Goal: Information Seeking & Learning: Learn about a topic

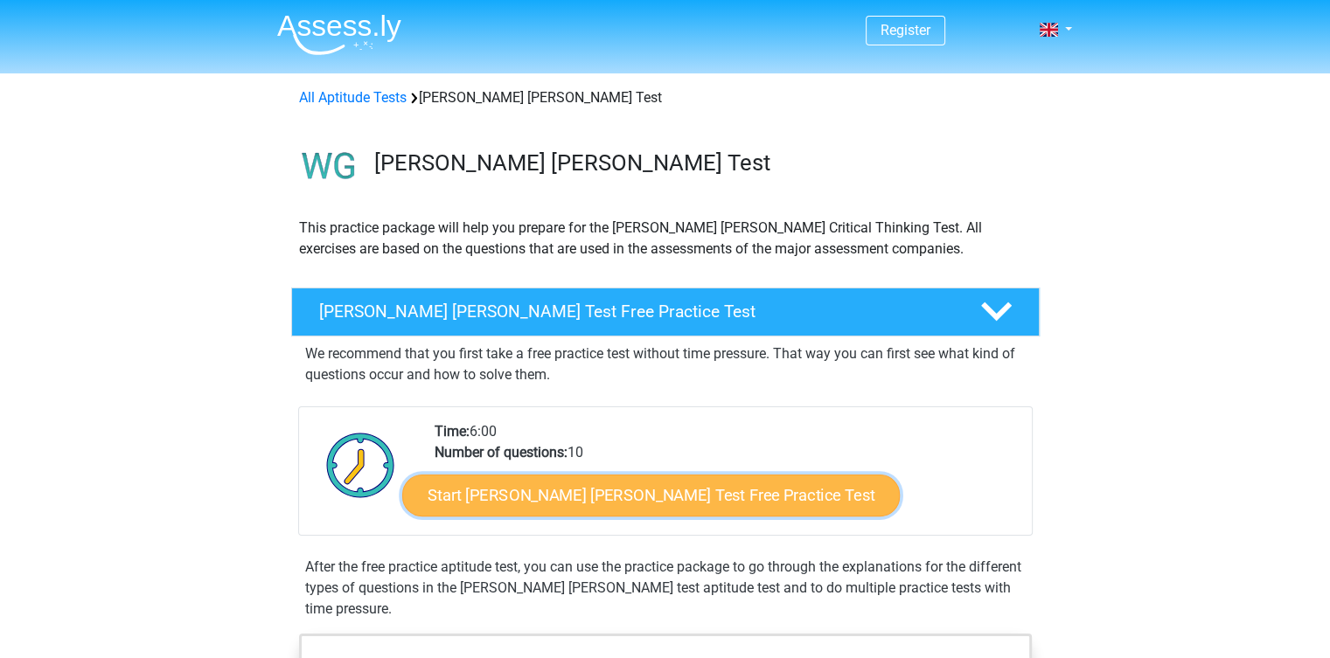
click at [671, 502] on link "Start Watson Glaser Test Free Practice Test" at bounding box center [650, 496] width 497 height 42
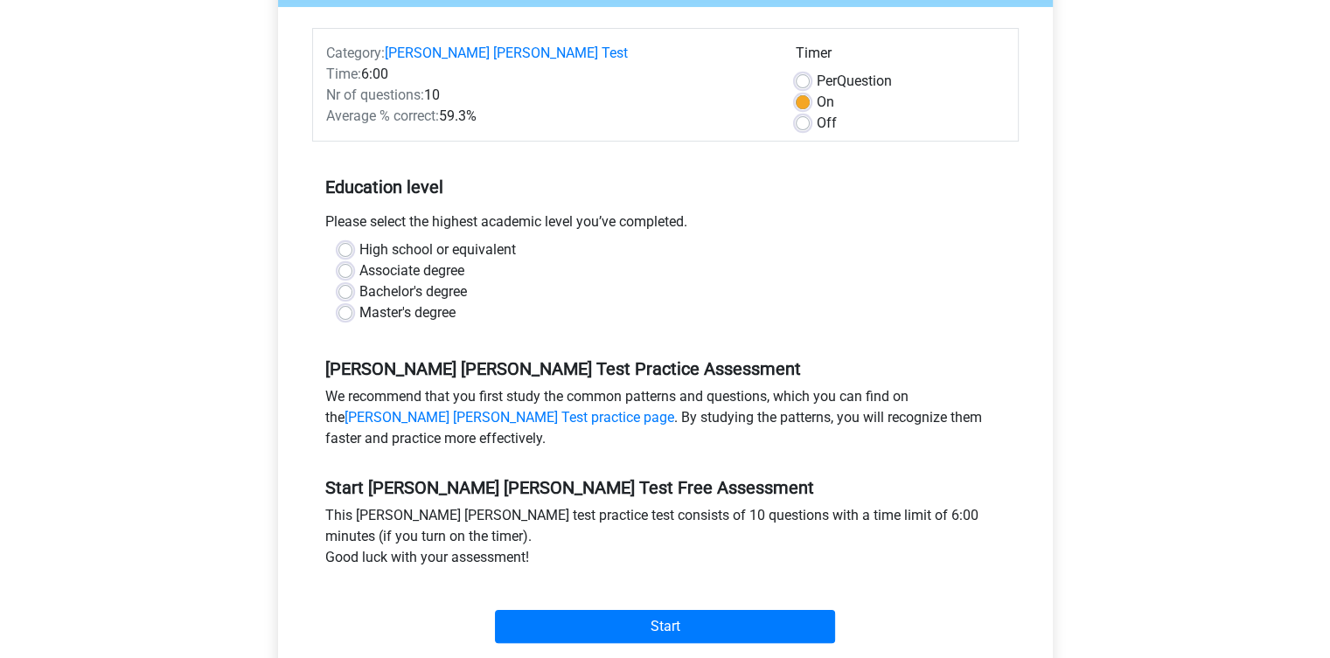
scroll to position [221, 0]
click at [359, 260] on label "Associate degree" at bounding box center [411, 270] width 105 height 21
click at [341, 260] on input "Associate degree" at bounding box center [345, 268] width 14 height 17
radio input "true"
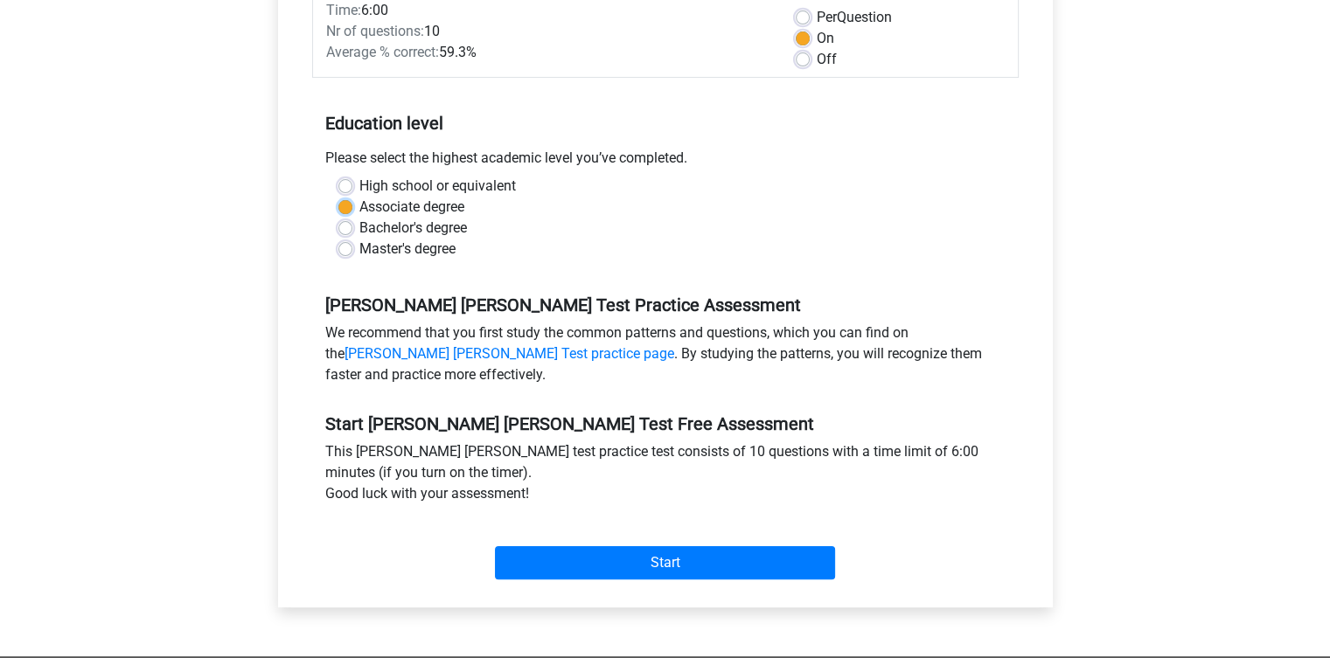
scroll to position [303, 0]
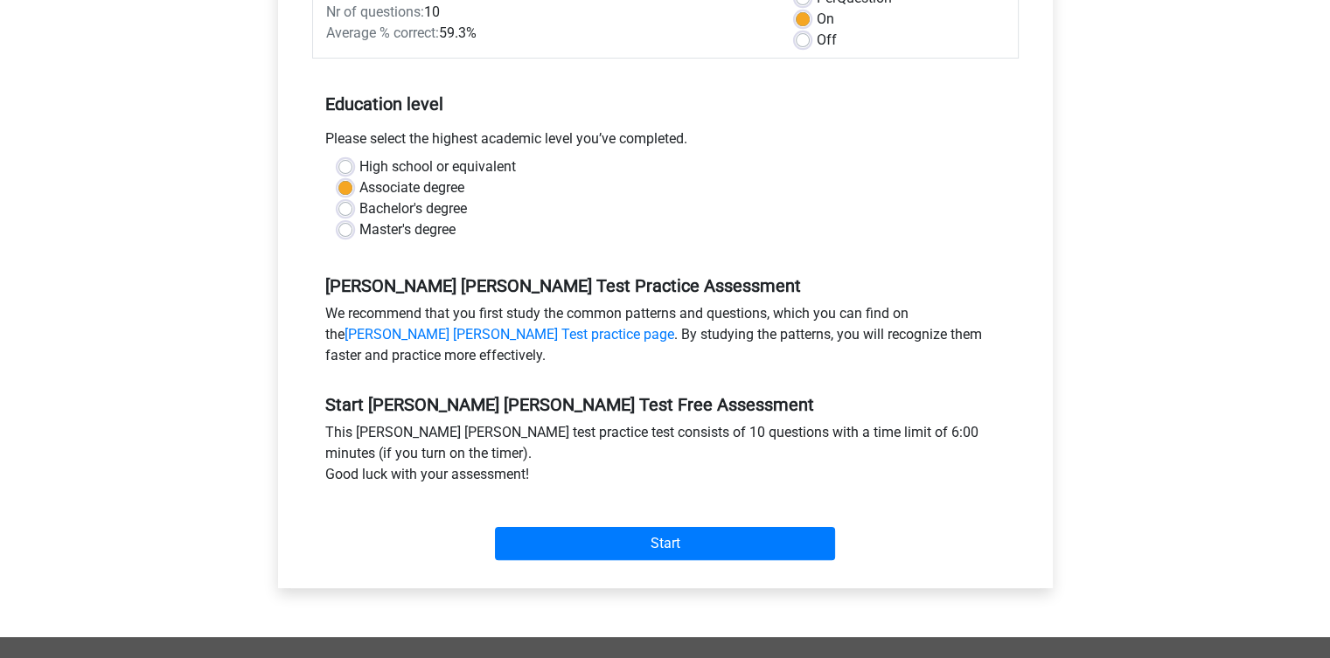
click at [359, 198] on label "Bachelor's degree" at bounding box center [413, 208] width 108 height 21
click at [347, 198] on input "Bachelor's degree" at bounding box center [345, 206] width 14 height 17
radio input "true"
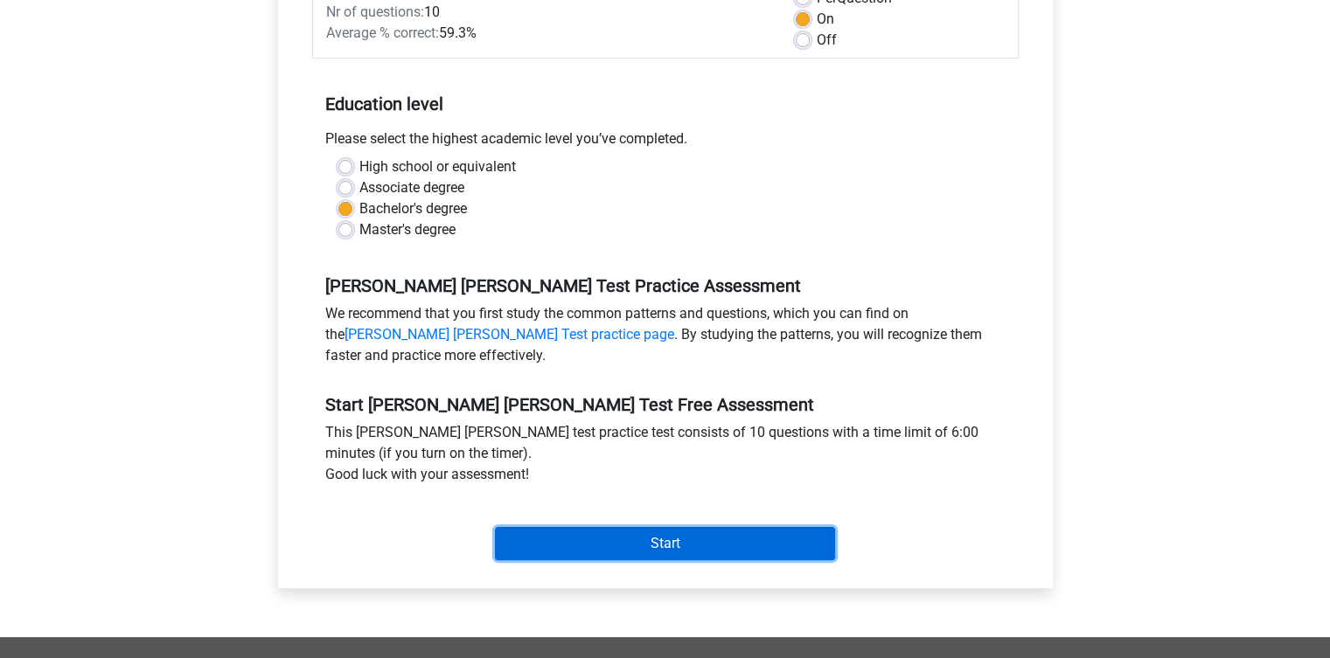
click at [677, 527] on input "Start" at bounding box center [665, 543] width 340 height 33
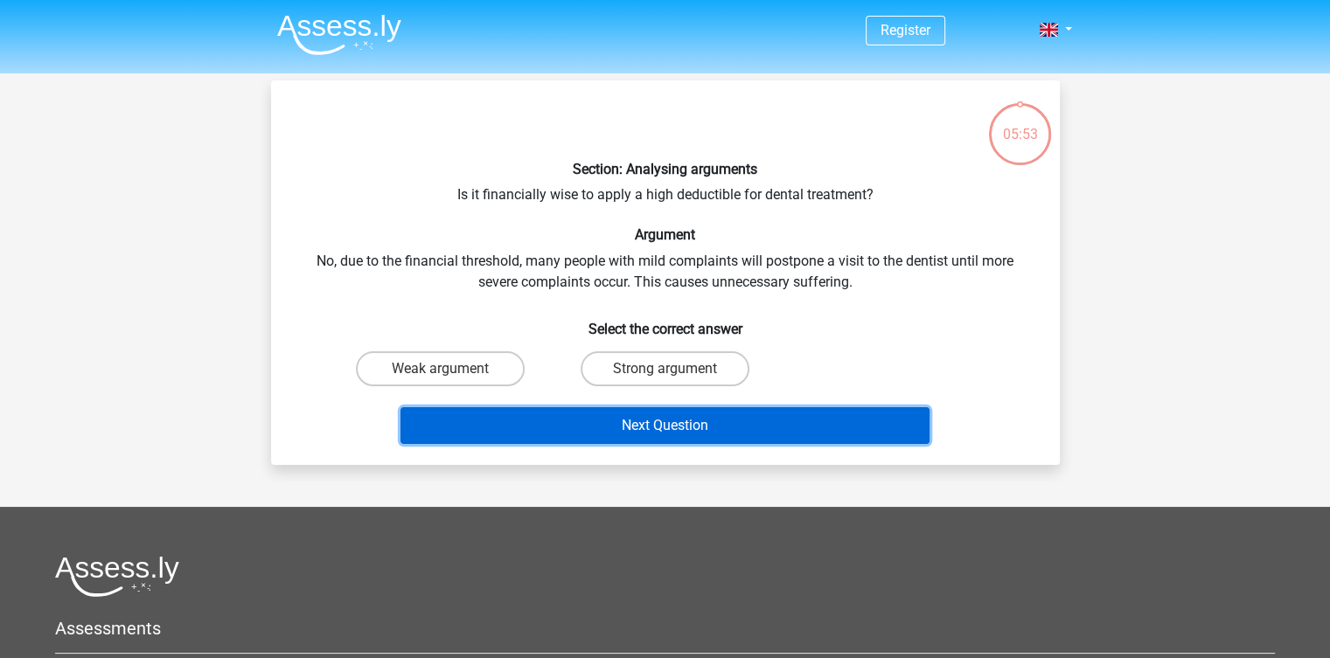
click at [776, 424] on button "Next Question" at bounding box center [664, 425] width 529 height 37
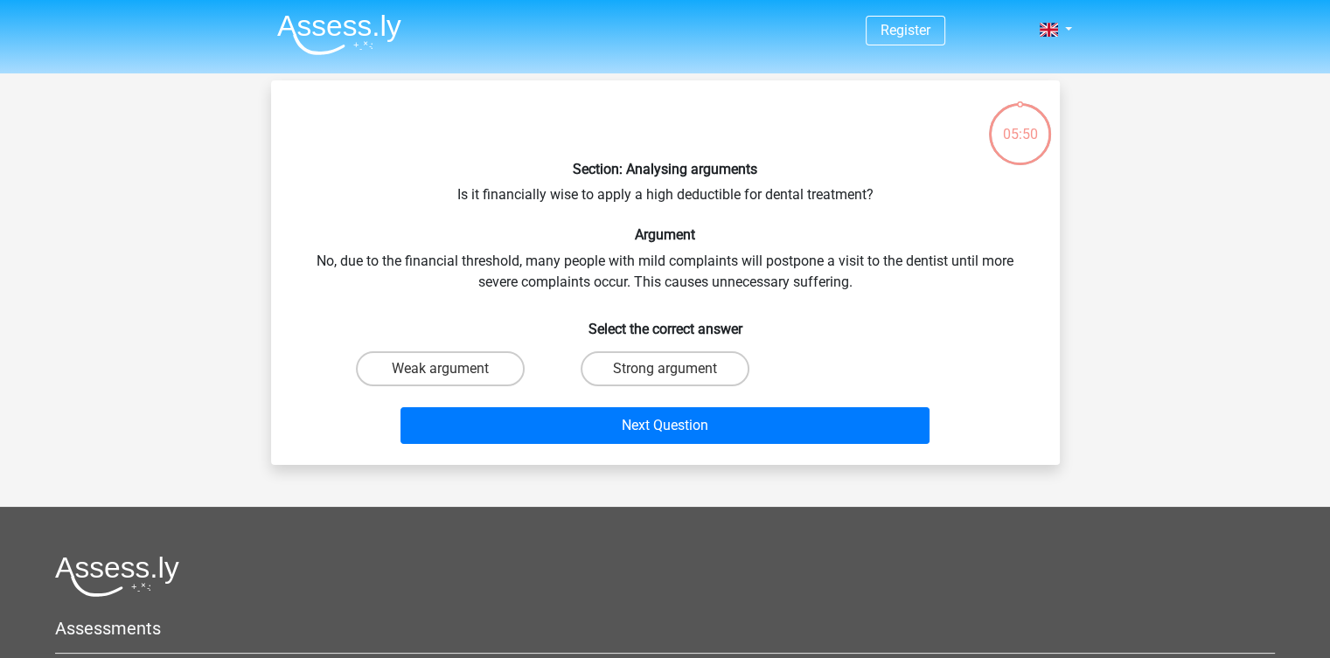
click at [841, 327] on h6 "Select the correct answer" at bounding box center [665, 322] width 733 height 31
click at [694, 367] on label "Strong argument" at bounding box center [664, 368] width 169 height 35
click at [676, 369] on input "Strong argument" at bounding box center [669, 374] width 11 height 11
radio input "true"
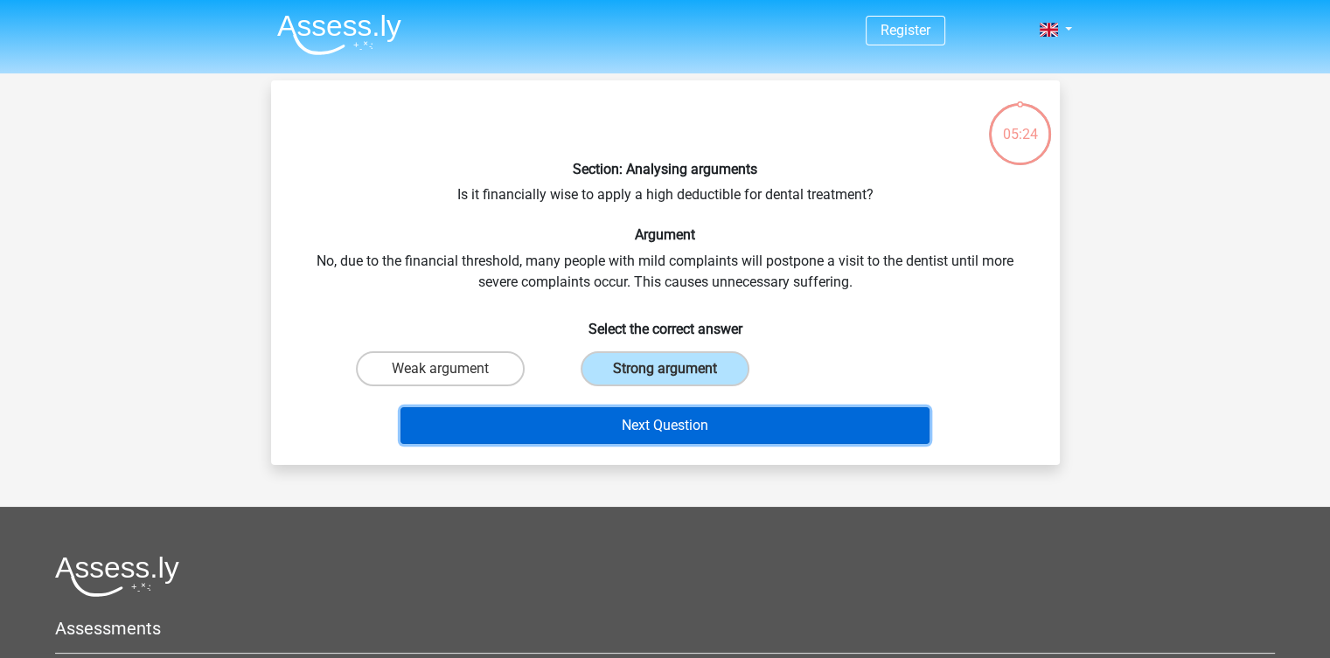
click at [684, 420] on button "Next Question" at bounding box center [664, 425] width 529 height 37
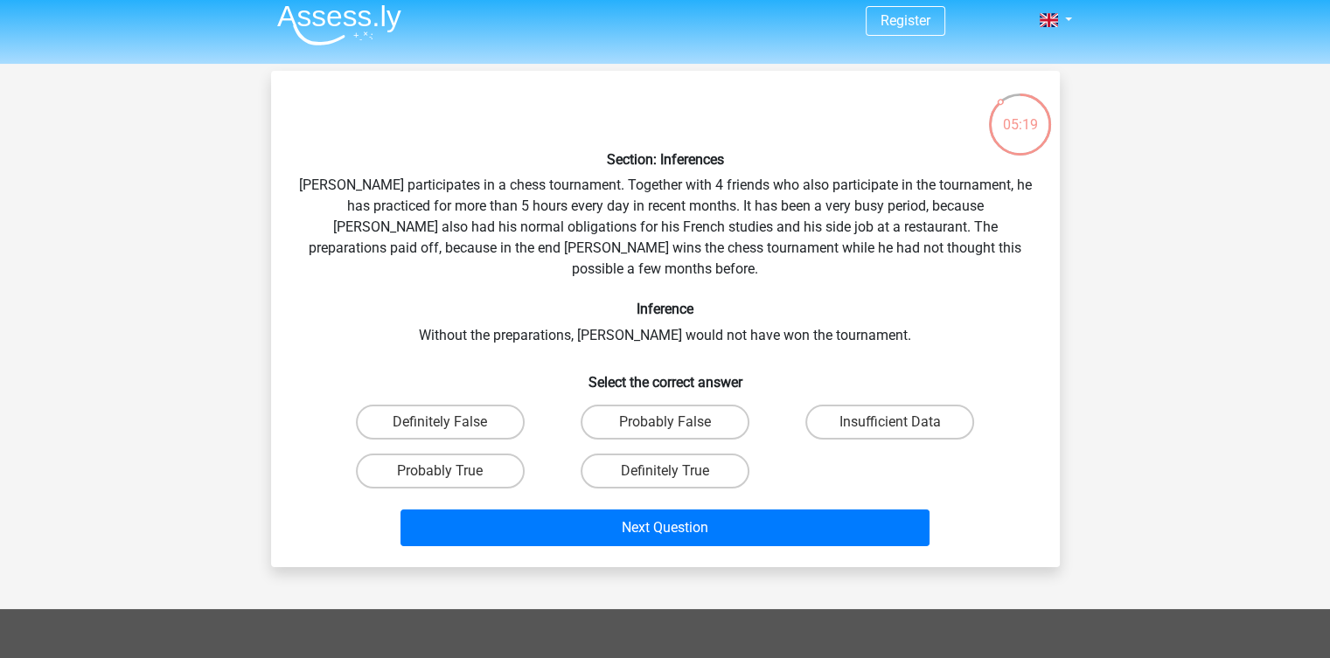
scroll to position [10, 0]
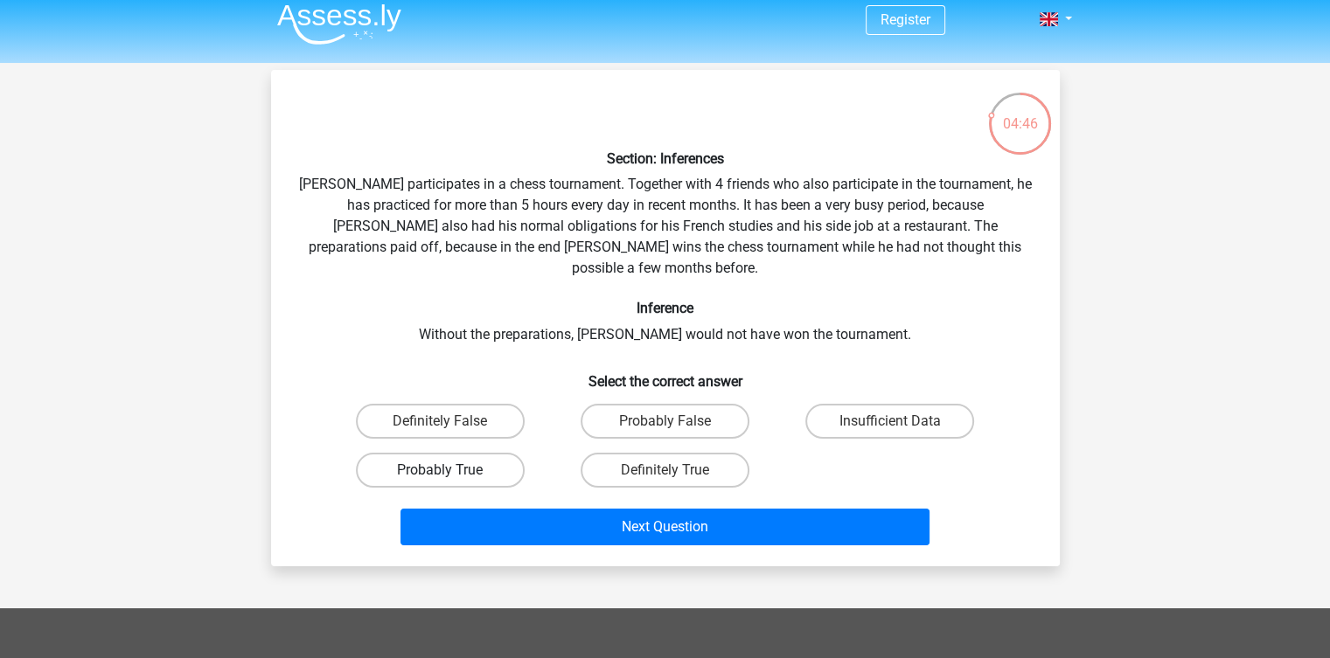
click at [468, 453] on label "Probably True" at bounding box center [440, 470] width 169 height 35
click at [451, 470] on input "Probably True" at bounding box center [445, 475] width 11 height 11
radio input "true"
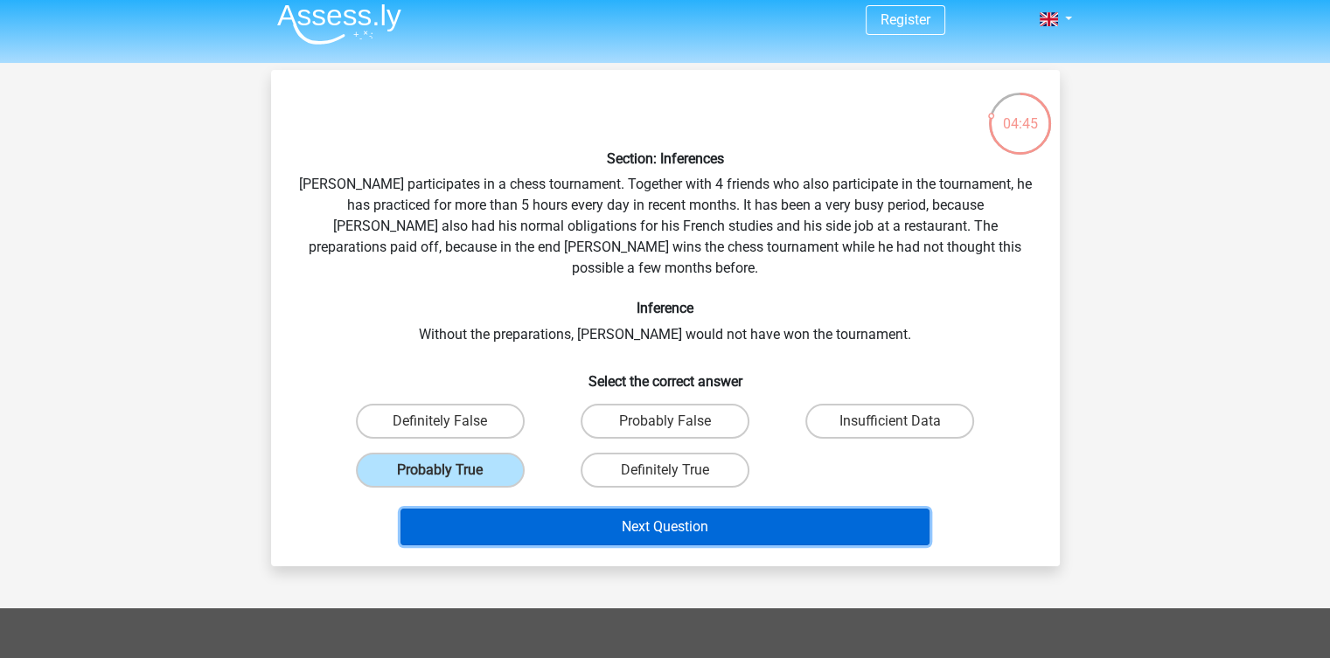
click at [586, 509] on button "Next Question" at bounding box center [664, 527] width 529 height 37
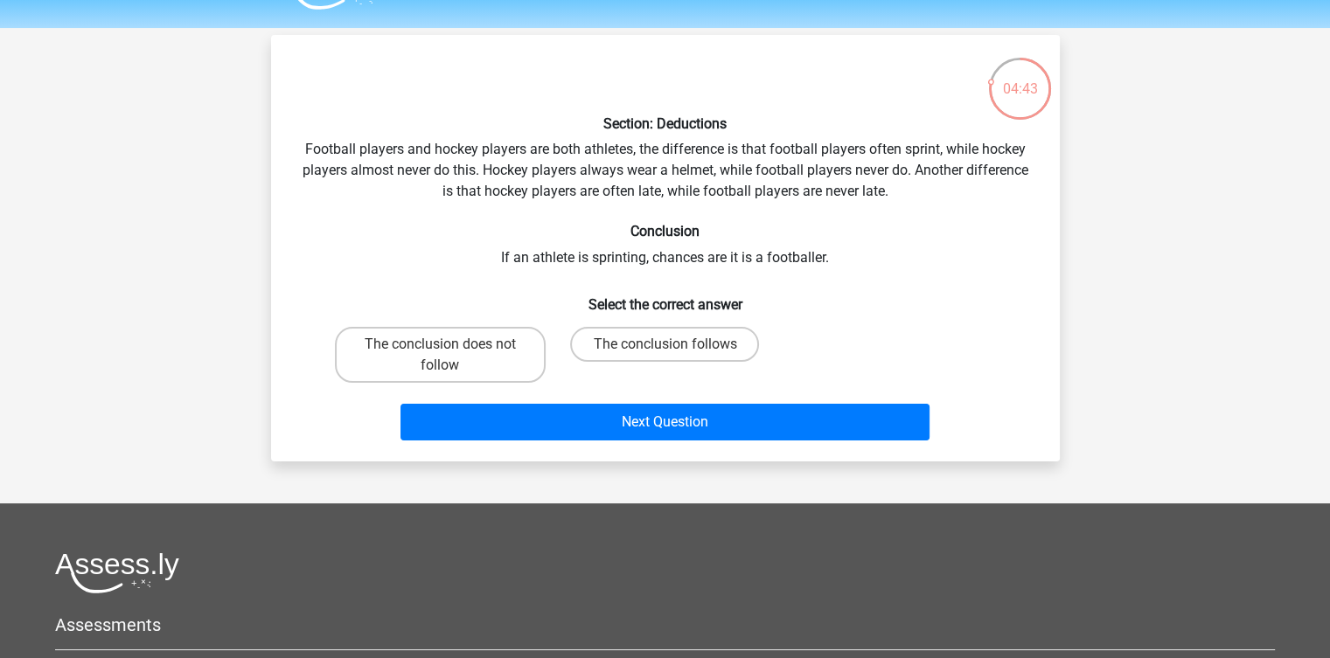
scroll to position [45, 0]
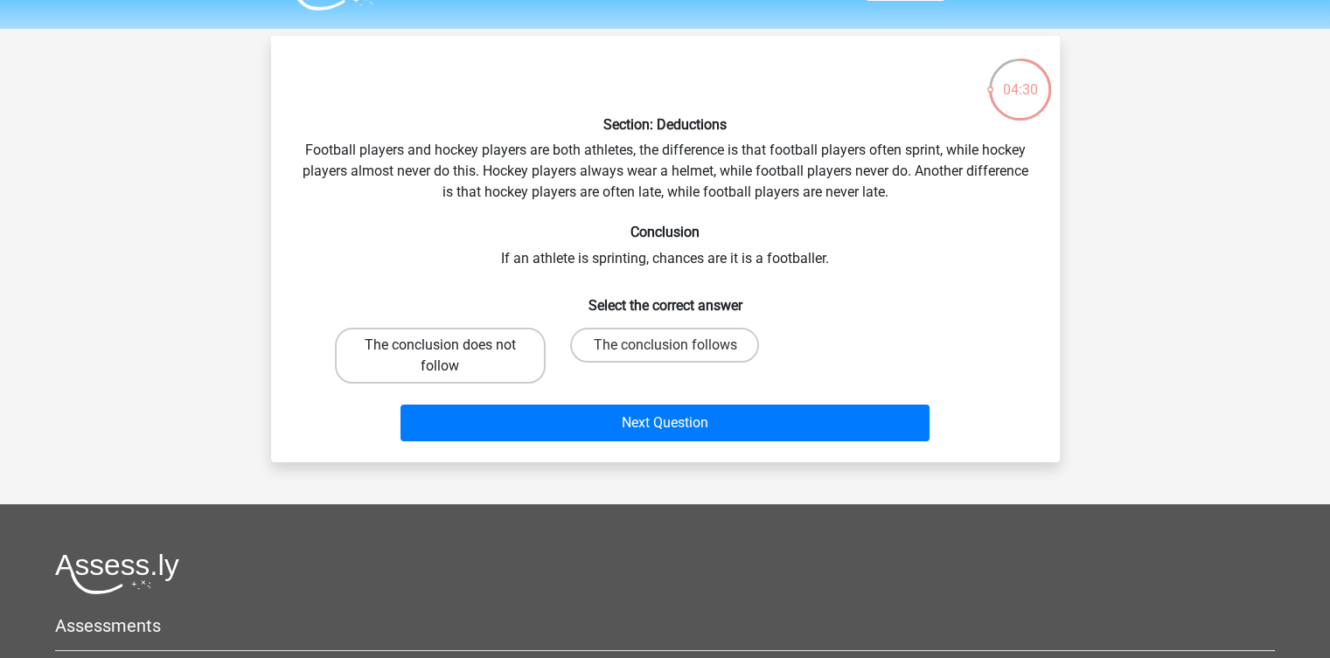
click at [481, 372] on label "The conclusion does not follow" at bounding box center [440, 356] width 211 height 56
click at [451, 357] on input "The conclusion does not follow" at bounding box center [445, 350] width 11 height 11
radio input "true"
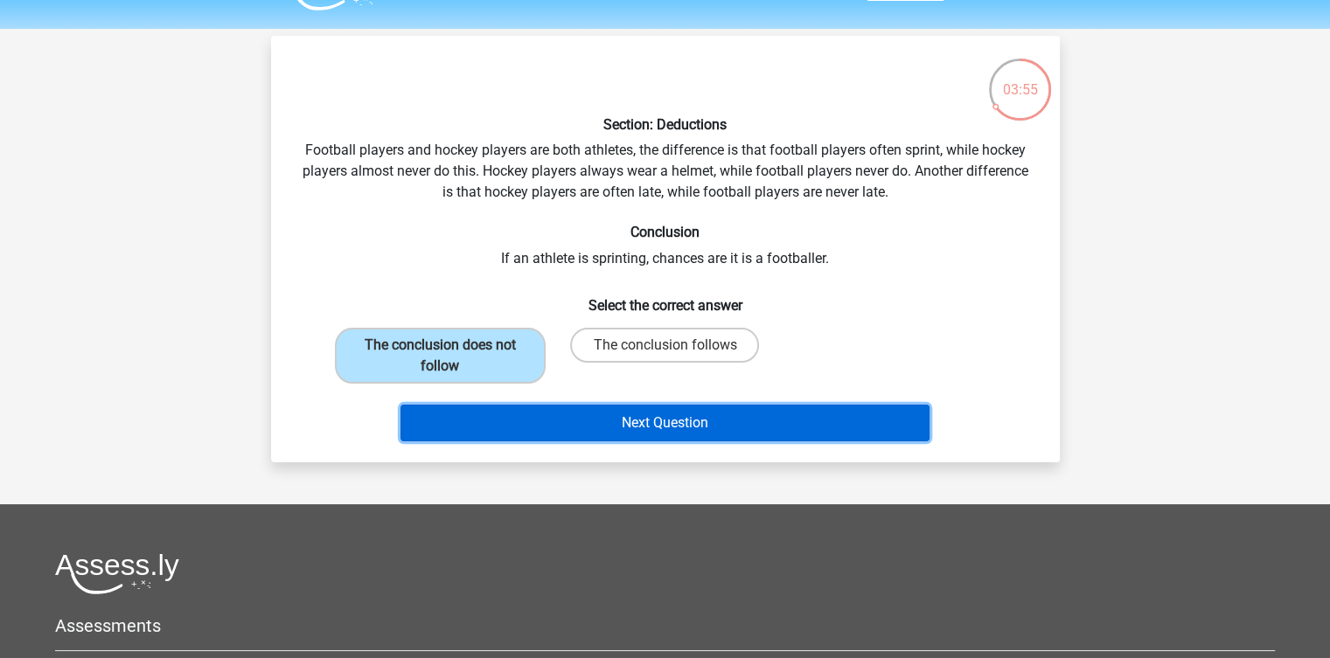
click at [691, 418] on button "Next Question" at bounding box center [664, 423] width 529 height 37
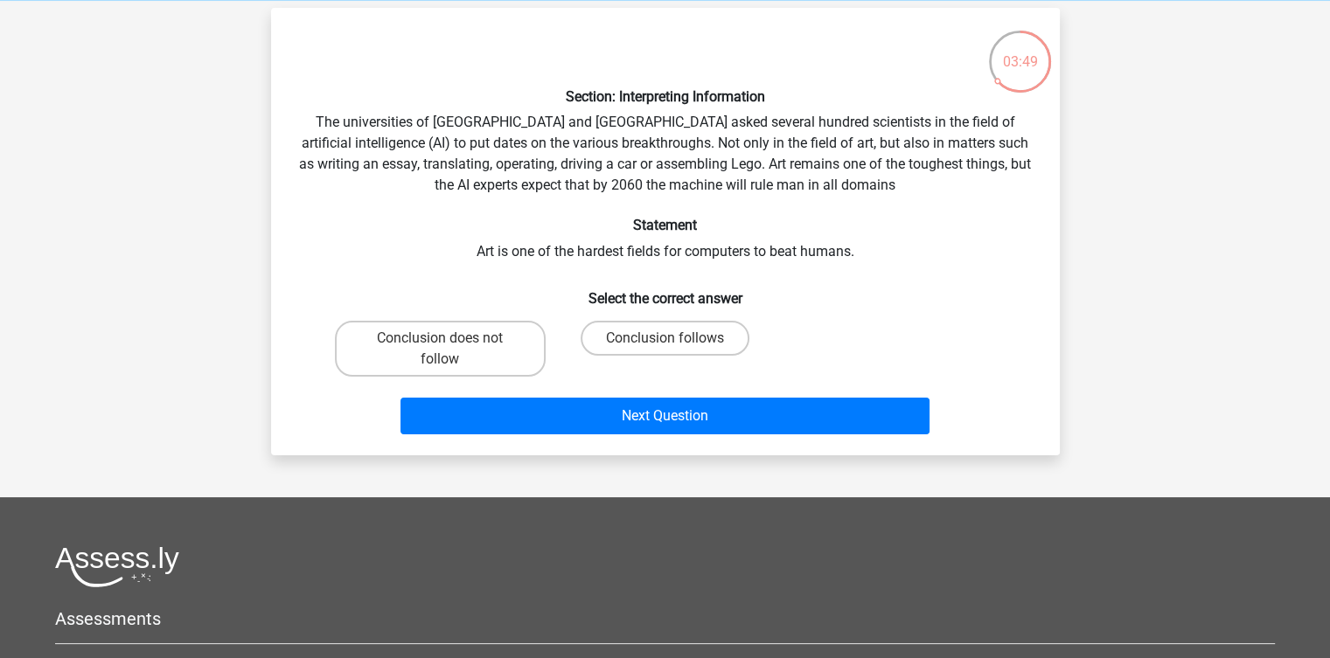
scroll to position [72, 0]
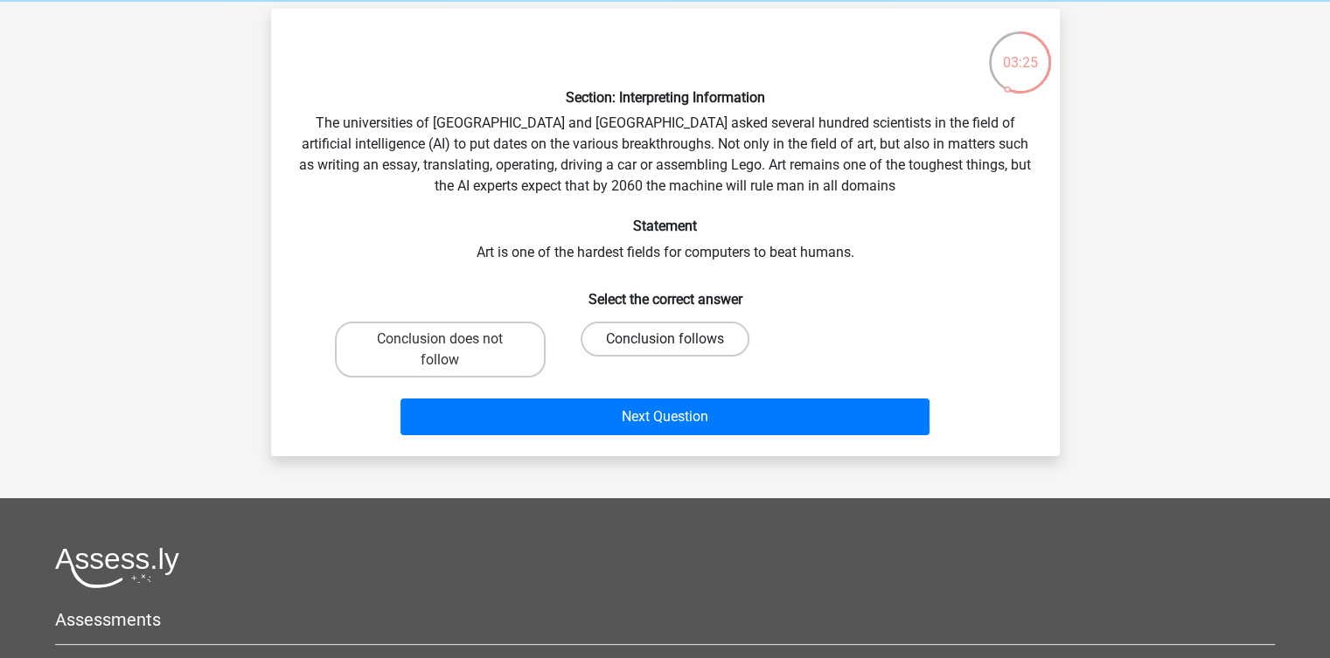
click at [656, 338] on label "Conclusion follows" at bounding box center [664, 339] width 169 height 35
click at [664, 339] on input "Conclusion follows" at bounding box center [669, 344] width 11 height 11
radio input "true"
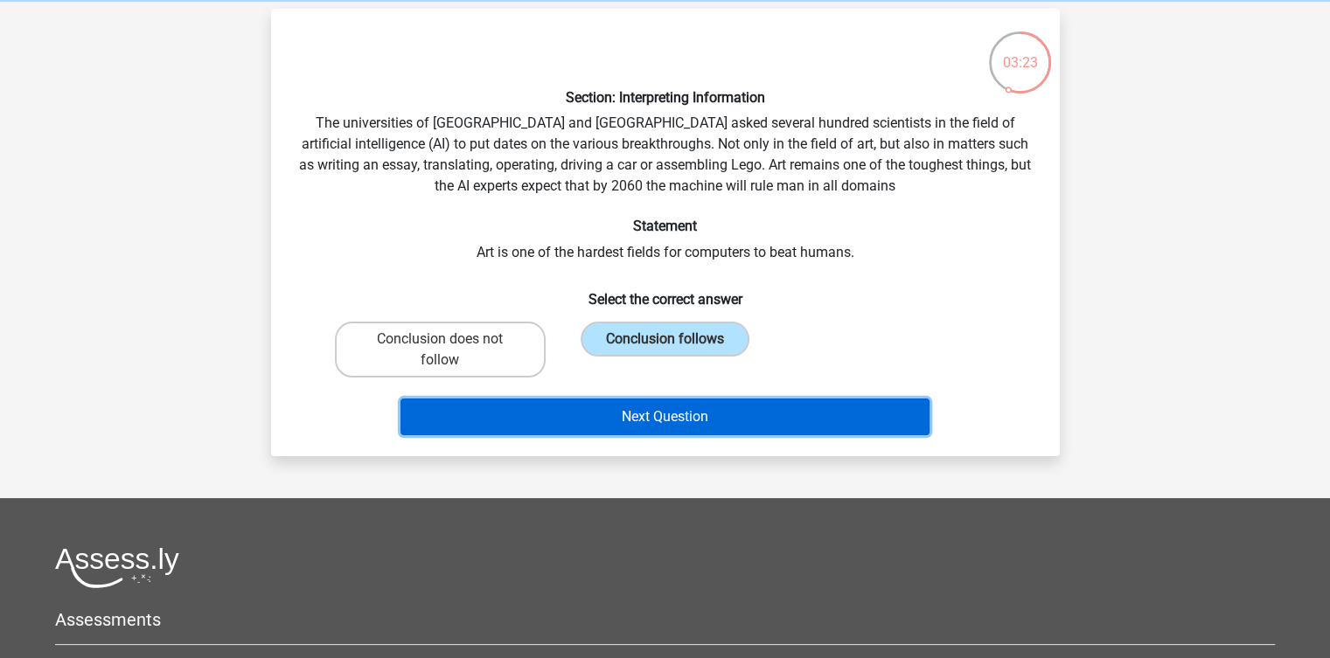
click at [680, 412] on button "Next Question" at bounding box center [664, 417] width 529 height 37
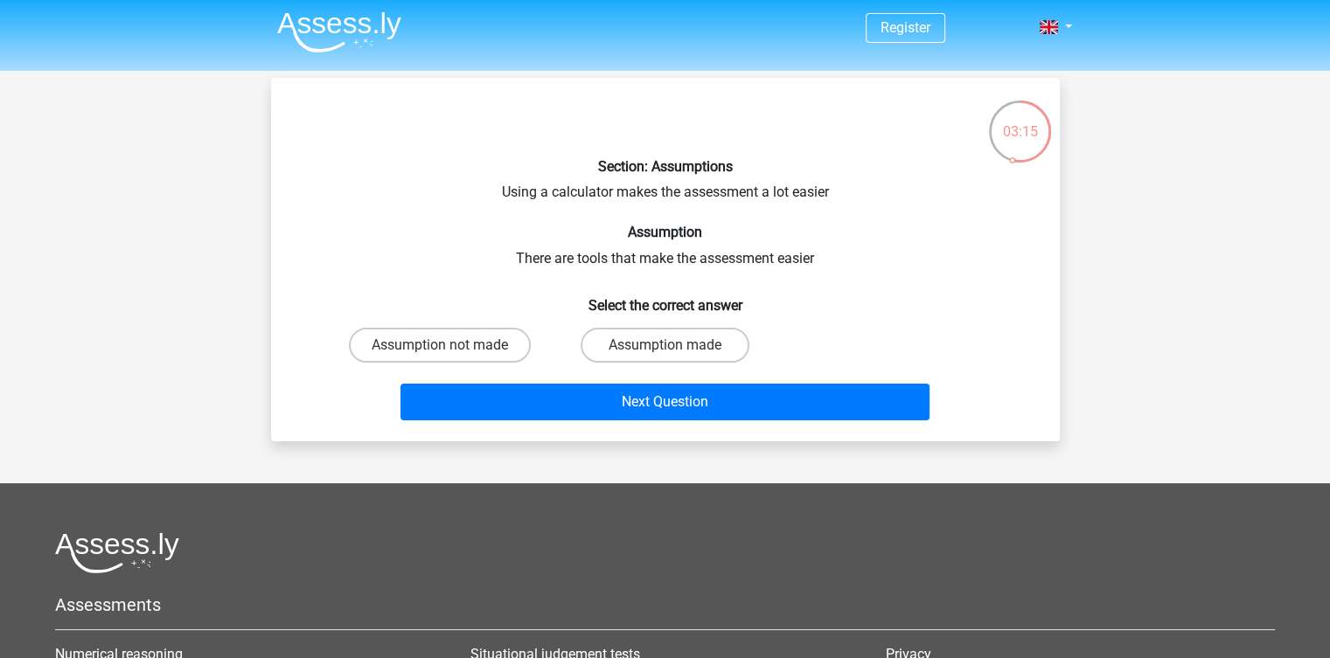
scroll to position [3, 0]
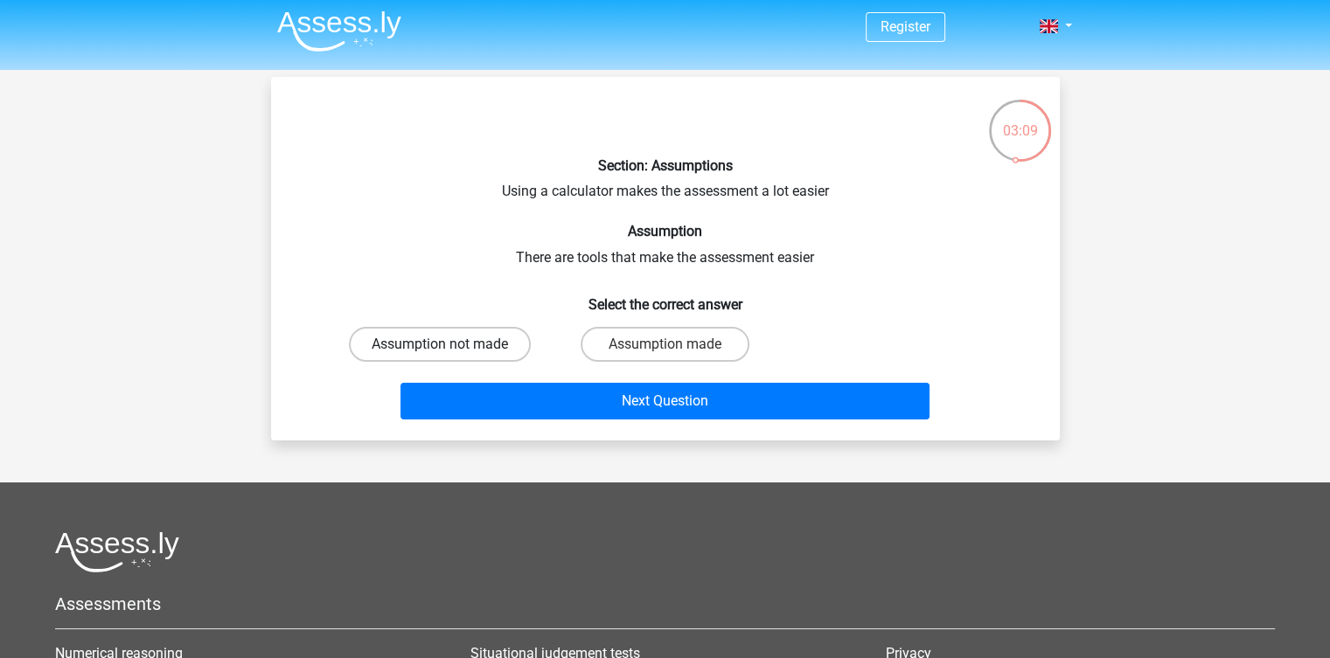
click at [474, 348] on label "Assumption not made" at bounding box center [440, 344] width 182 height 35
click at [451, 348] on input "Assumption not made" at bounding box center [445, 349] width 11 height 11
radio input "true"
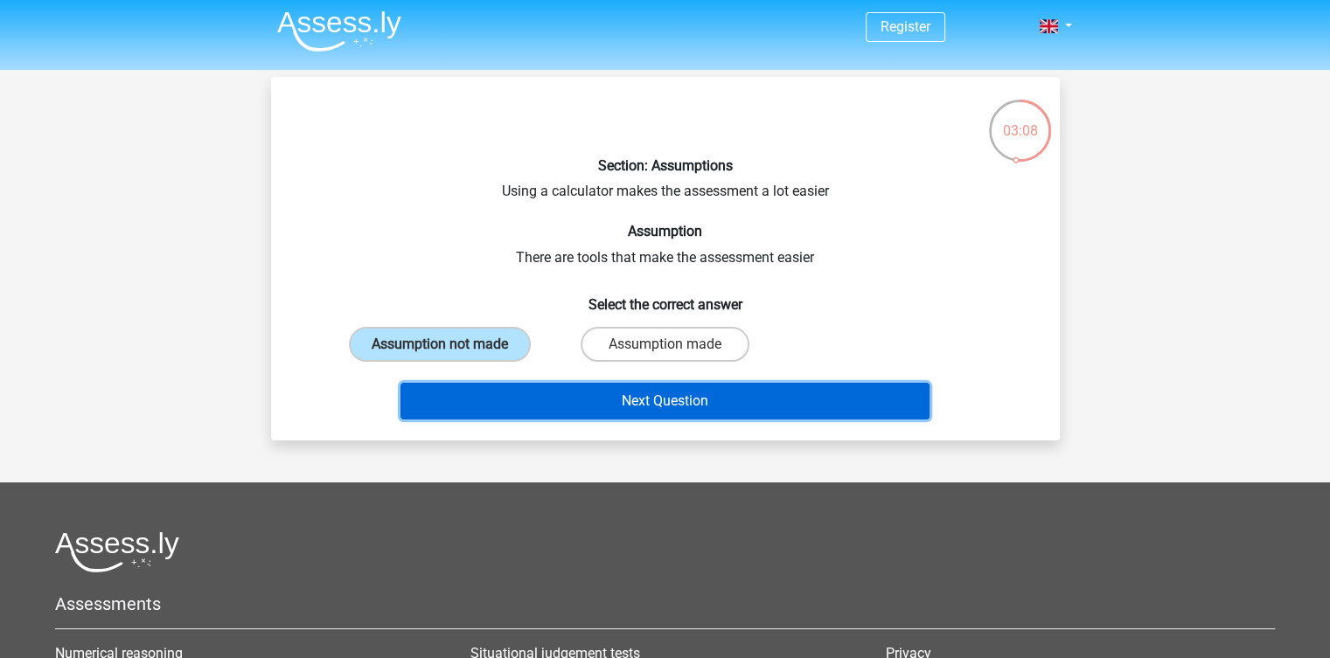
click at [542, 406] on button "Next Question" at bounding box center [664, 401] width 529 height 37
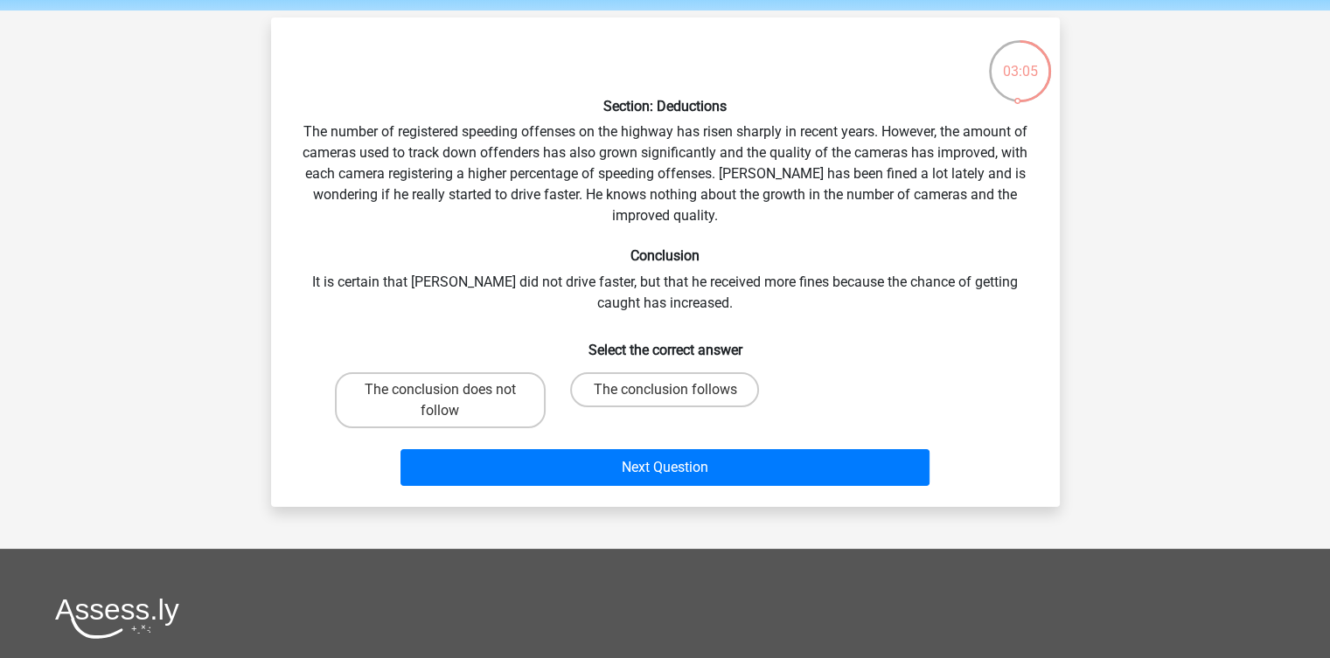
scroll to position [50, 0]
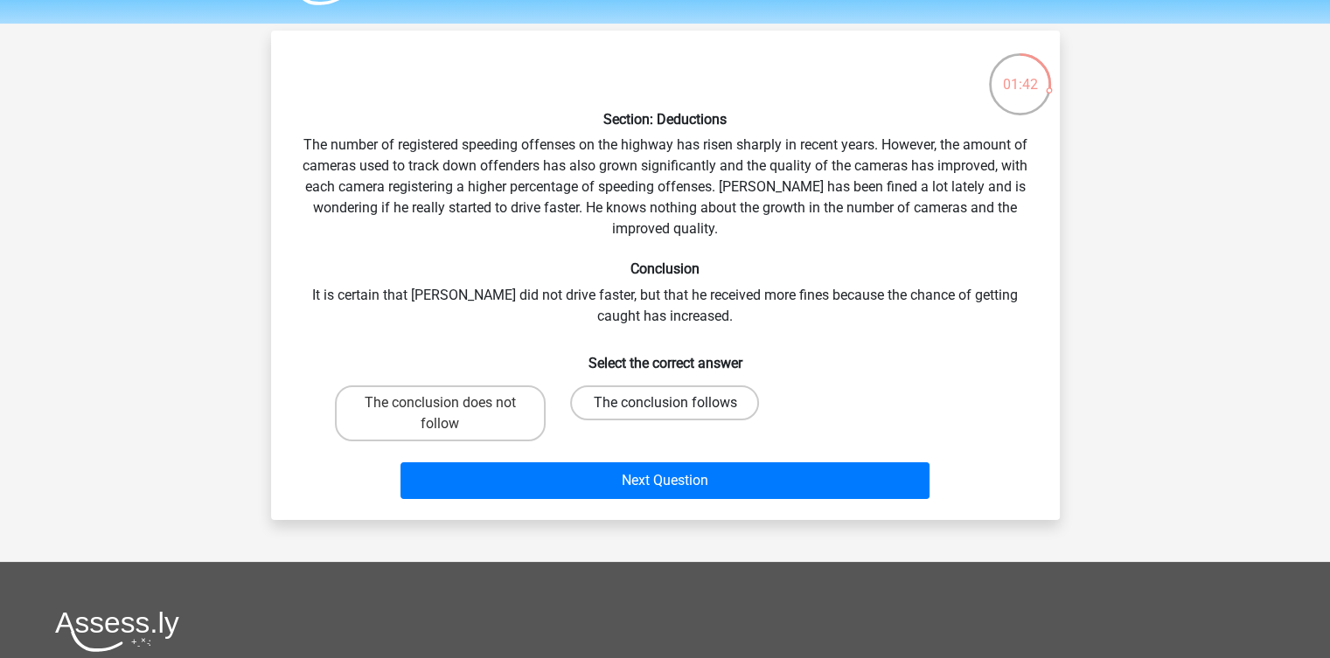
click at [682, 402] on label "The conclusion follows" at bounding box center [664, 403] width 189 height 35
click at [676, 403] on input "The conclusion follows" at bounding box center [669, 408] width 11 height 11
radio input "true"
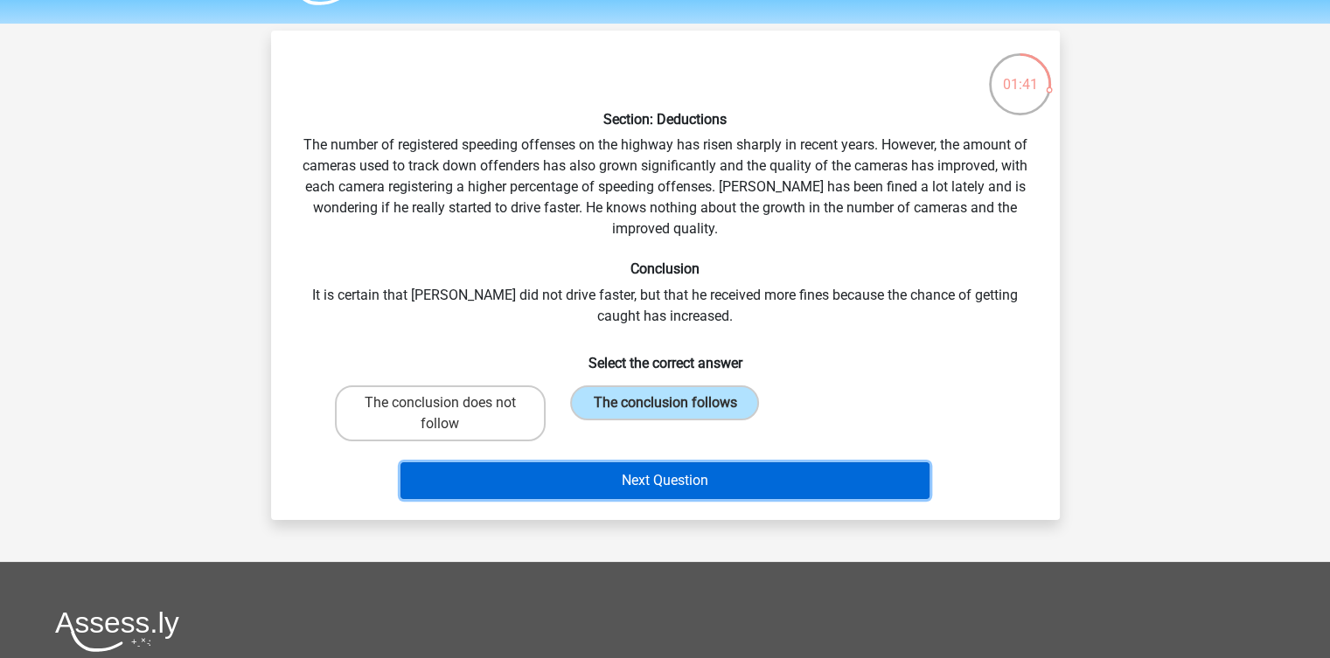
click at [687, 483] on button "Next Question" at bounding box center [664, 480] width 529 height 37
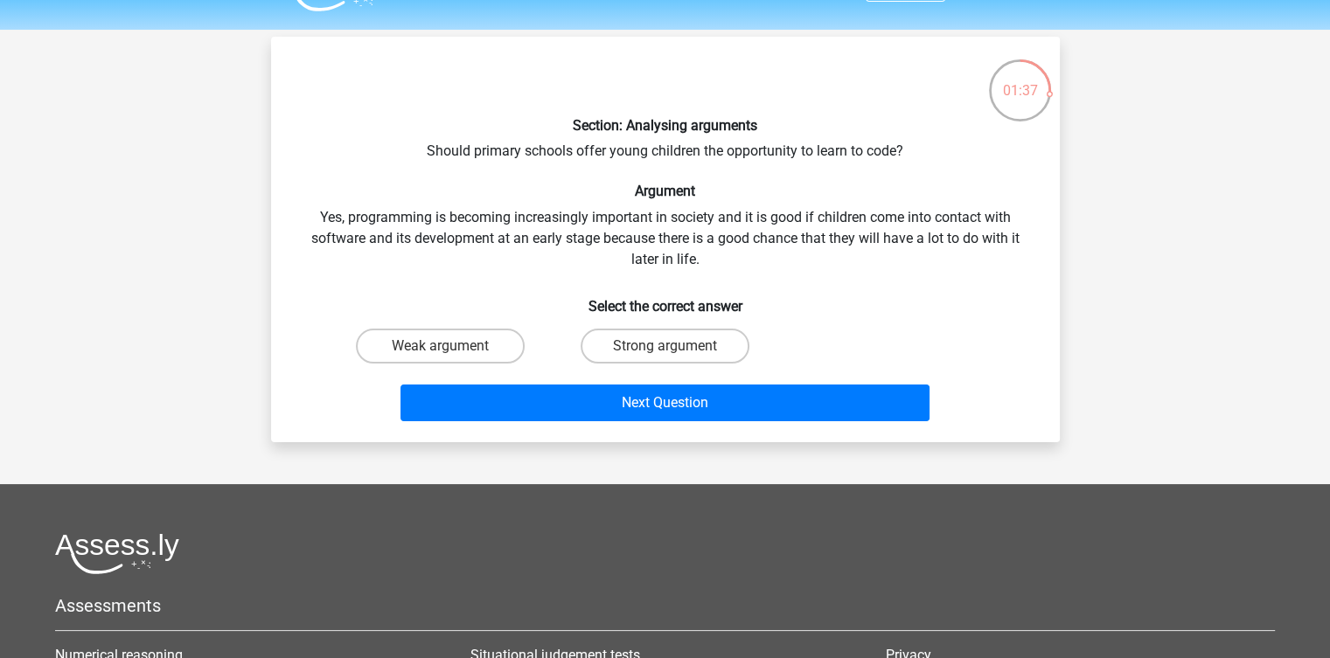
scroll to position [0, 0]
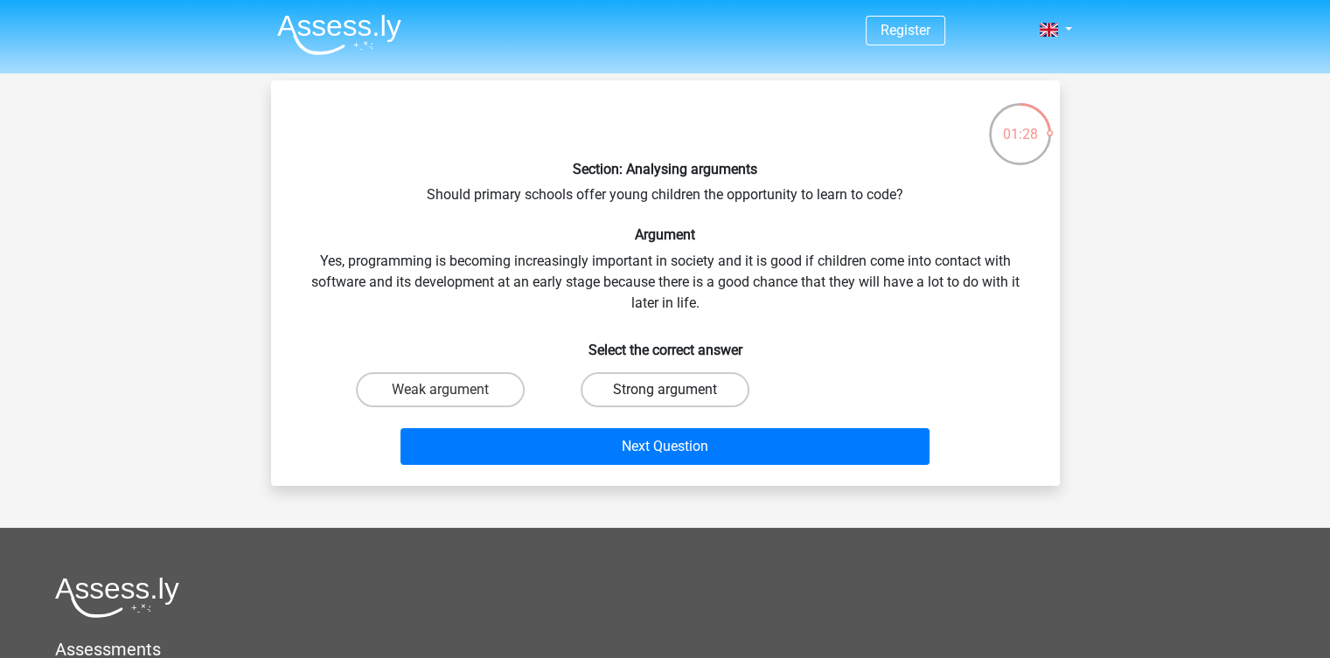
click at [681, 391] on label "Strong argument" at bounding box center [664, 389] width 169 height 35
click at [676, 391] on input "Strong argument" at bounding box center [669, 395] width 11 height 11
radio input "true"
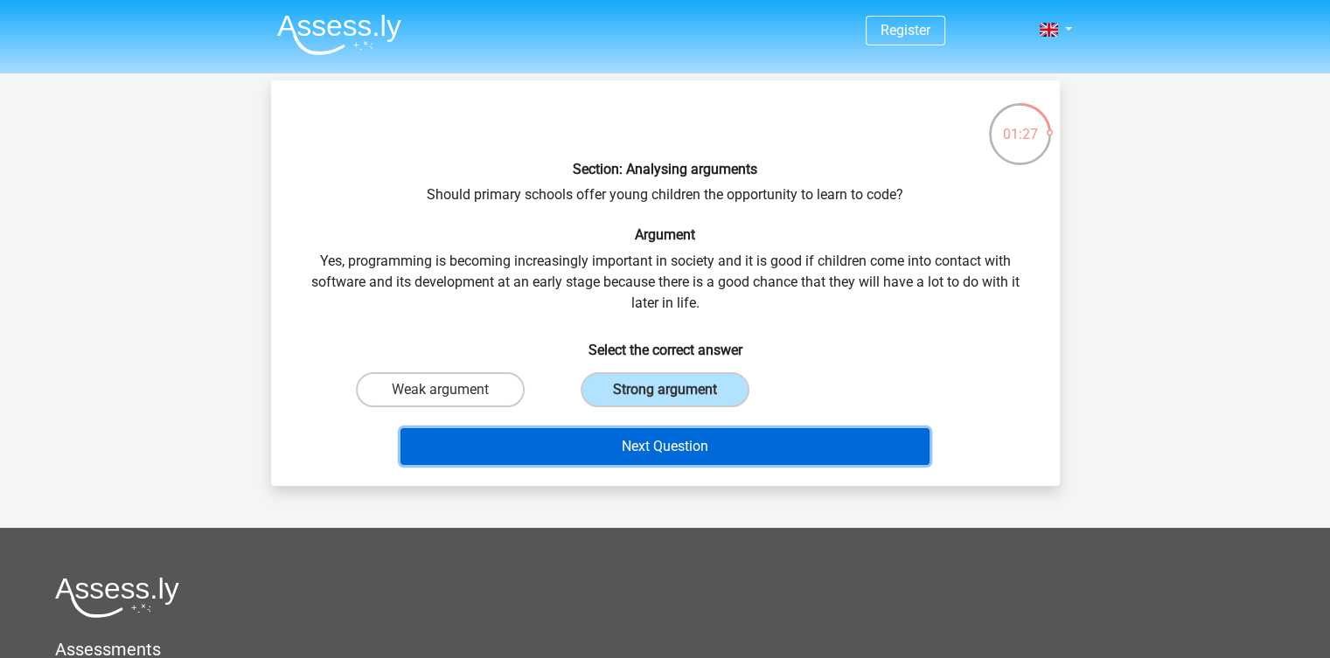
click at [684, 441] on button "Next Question" at bounding box center [664, 446] width 529 height 37
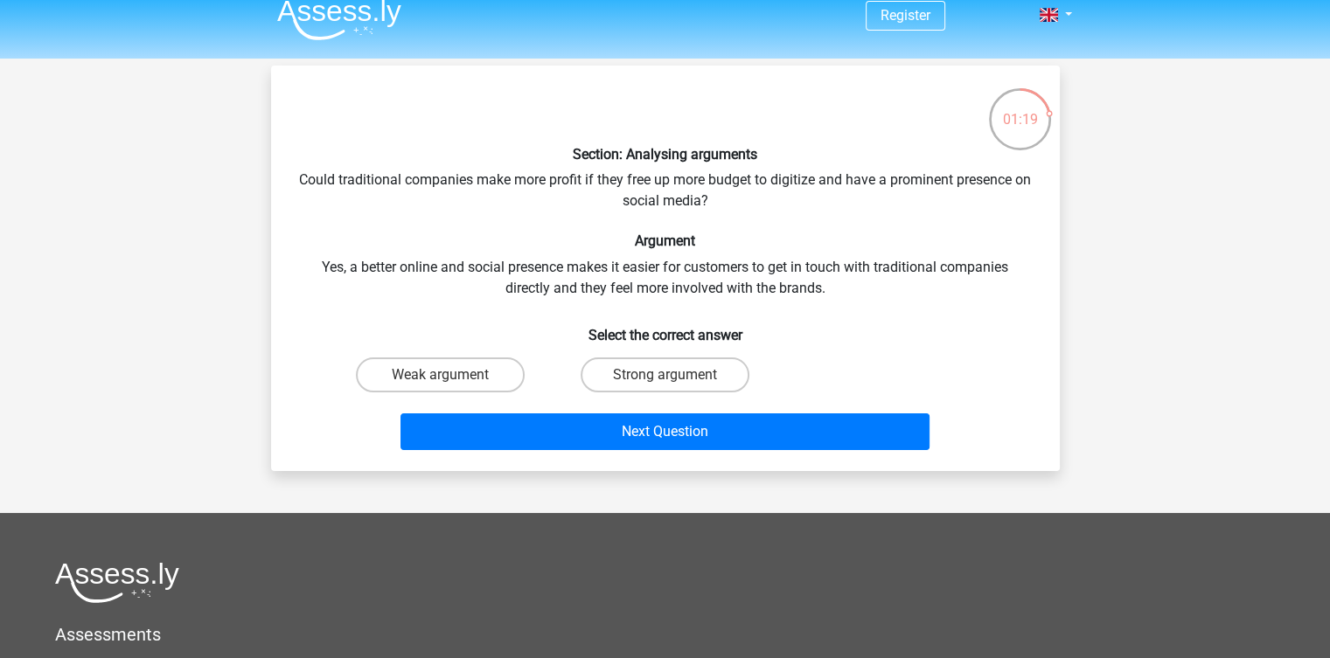
scroll to position [17, 0]
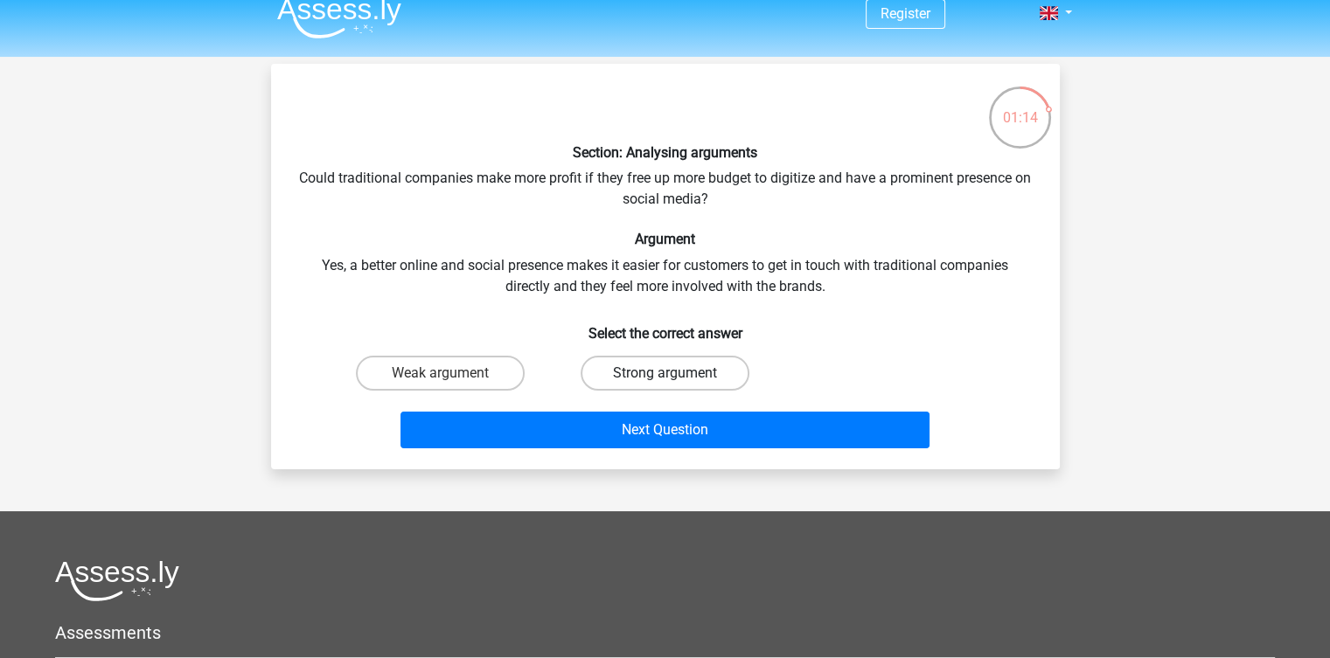
click at [702, 366] on label "Strong argument" at bounding box center [664, 373] width 169 height 35
click at [676, 373] on input "Strong argument" at bounding box center [669, 378] width 11 height 11
radio input "true"
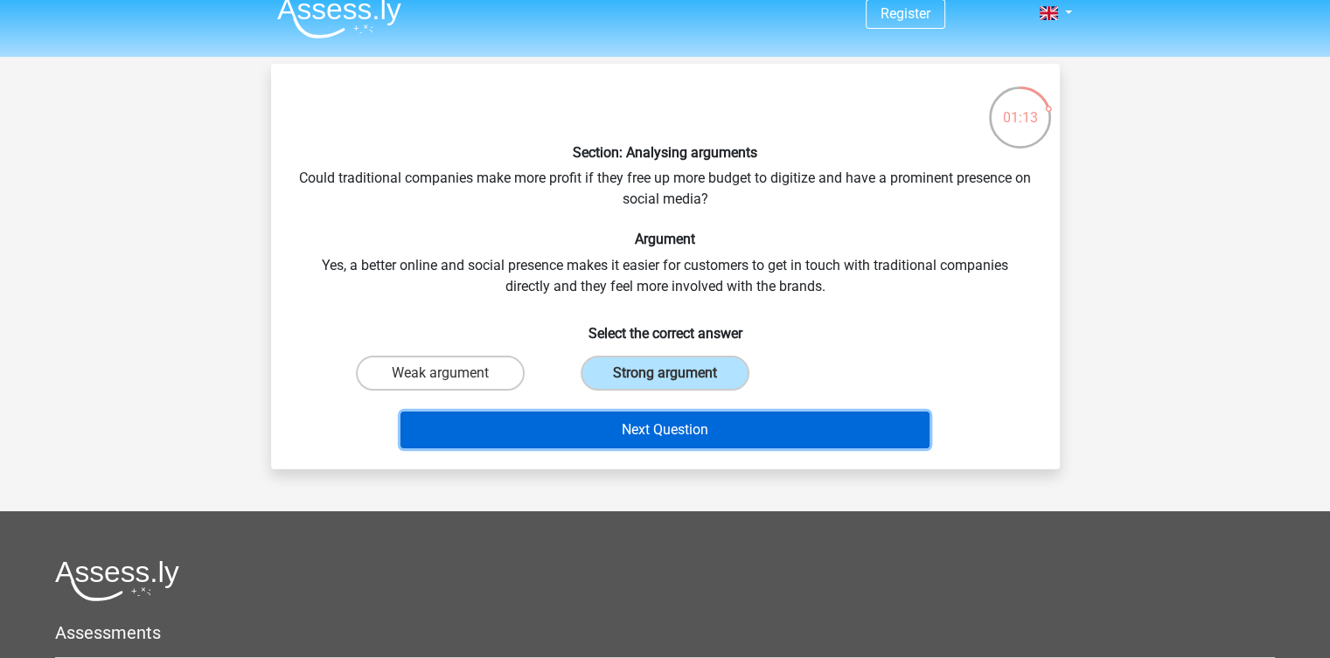
click at [687, 445] on button "Next Question" at bounding box center [664, 430] width 529 height 37
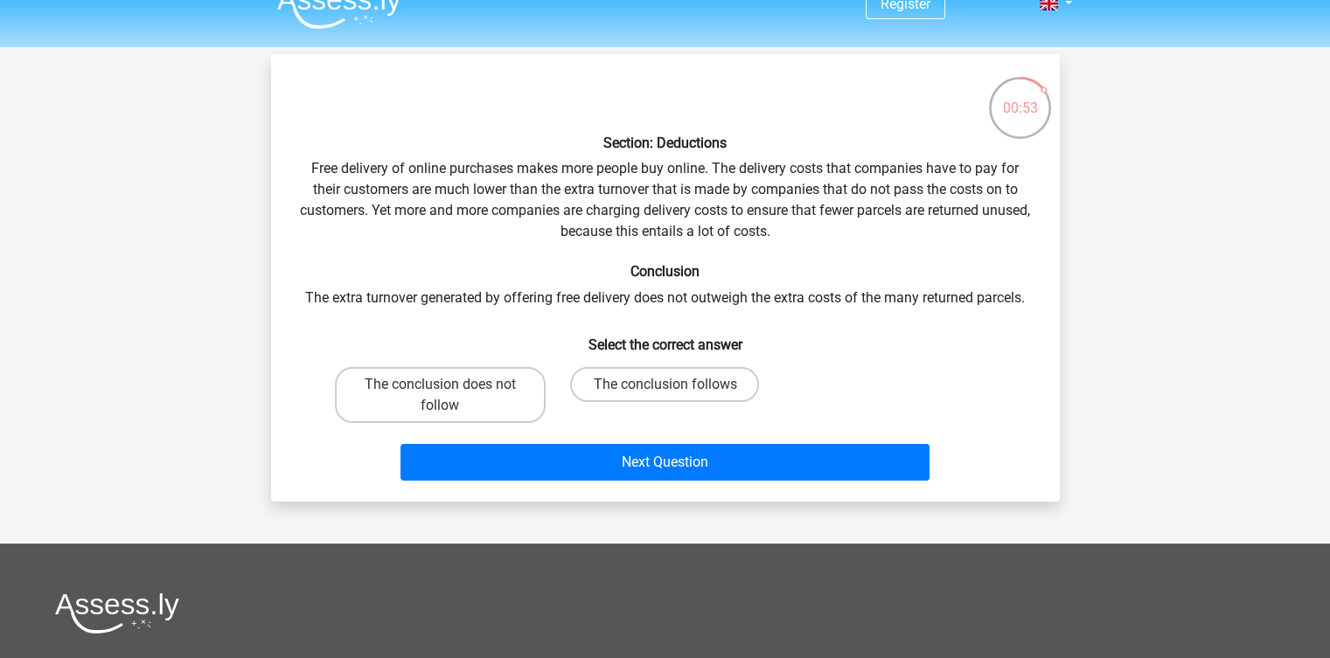
scroll to position [27, 0]
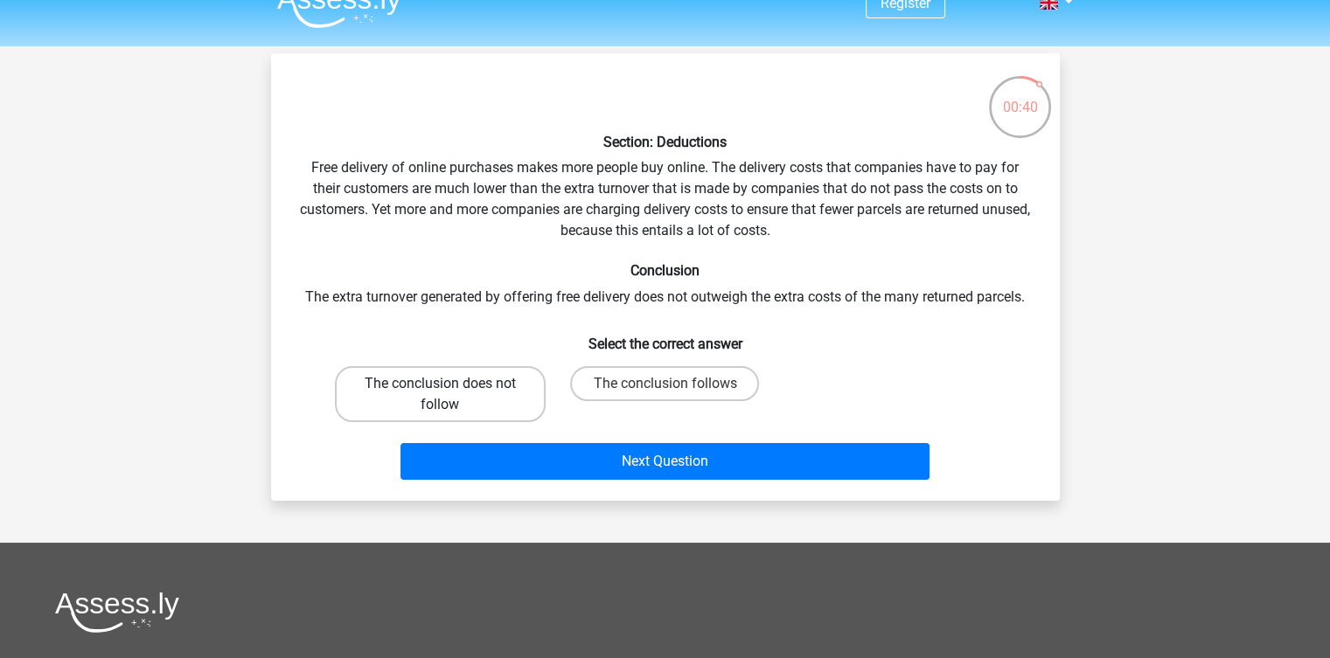
click at [470, 392] on label "The conclusion does not follow" at bounding box center [440, 394] width 211 height 56
click at [451, 392] on input "The conclusion does not follow" at bounding box center [445, 389] width 11 height 11
radio input "true"
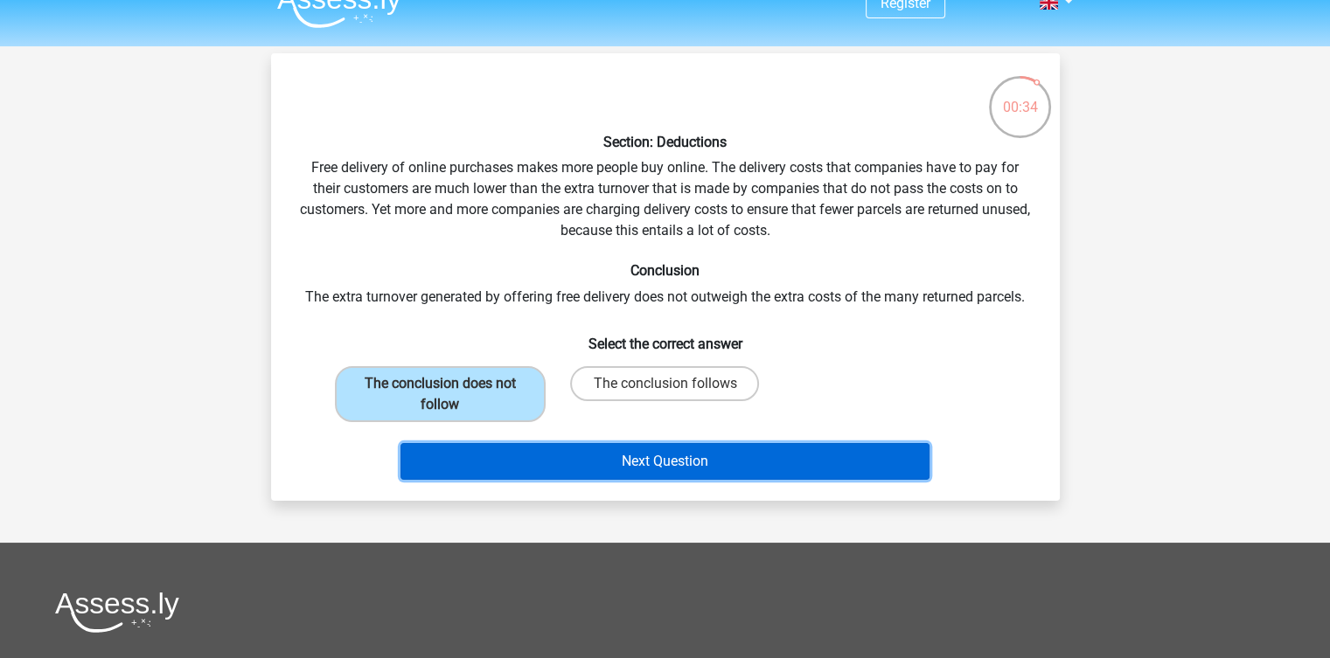
click at [530, 455] on button "Next Question" at bounding box center [664, 461] width 529 height 37
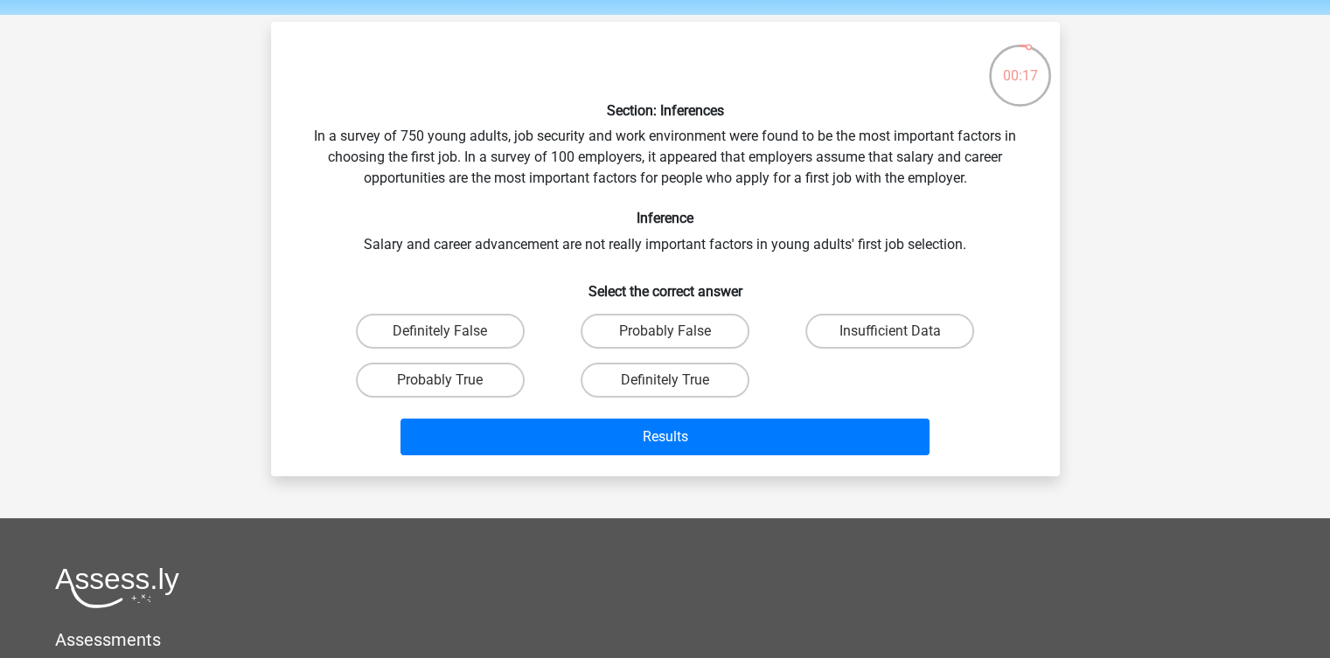
scroll to position [59, 0]
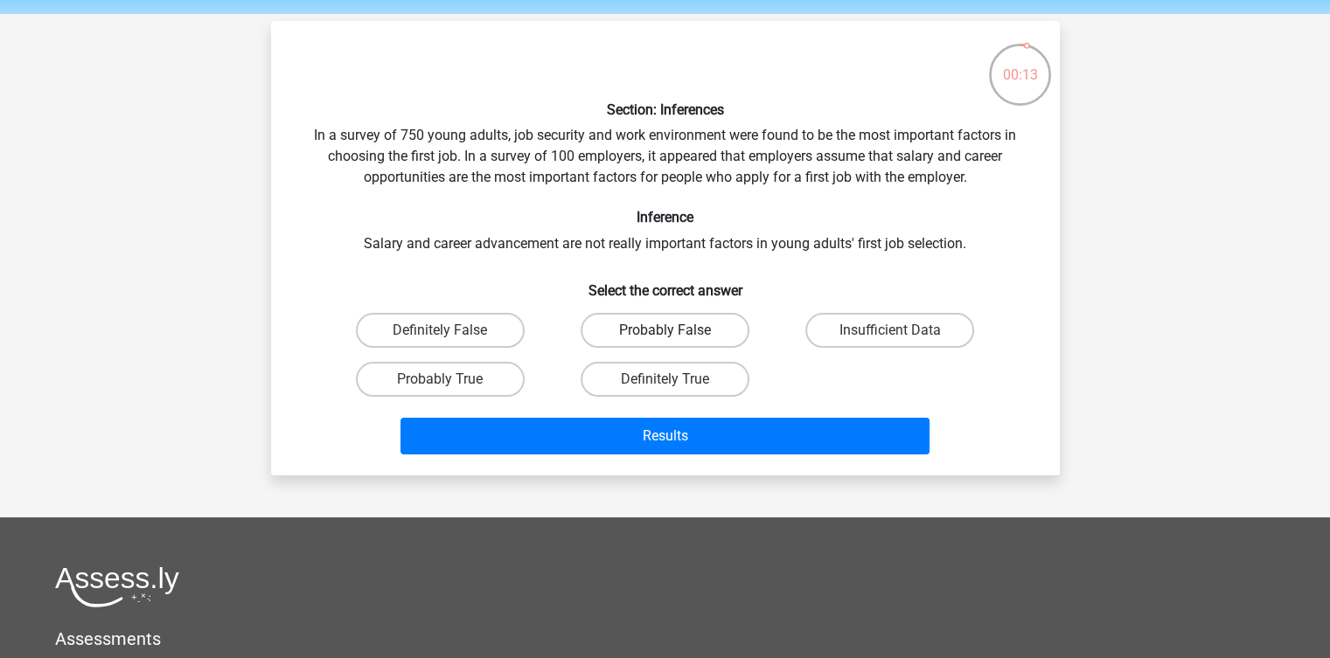
click at [638, 323] on label "Probably False" at bounding box center [664, 330] width 169 height 35
click at [664, 330] on input "Probably False" at bounding box center [669, 335] width 11 height 11
radio input "true"
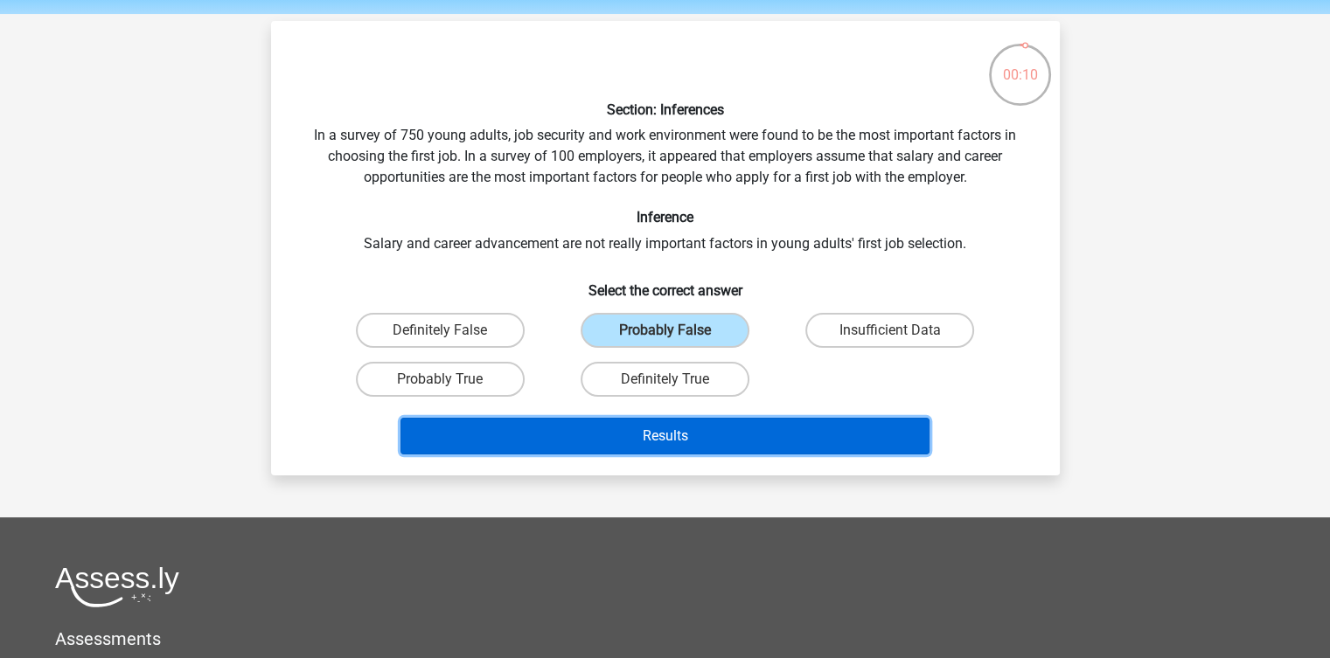
click at [670, 437] on button "Results" at bounding box center [664, 436] width 529 height 37
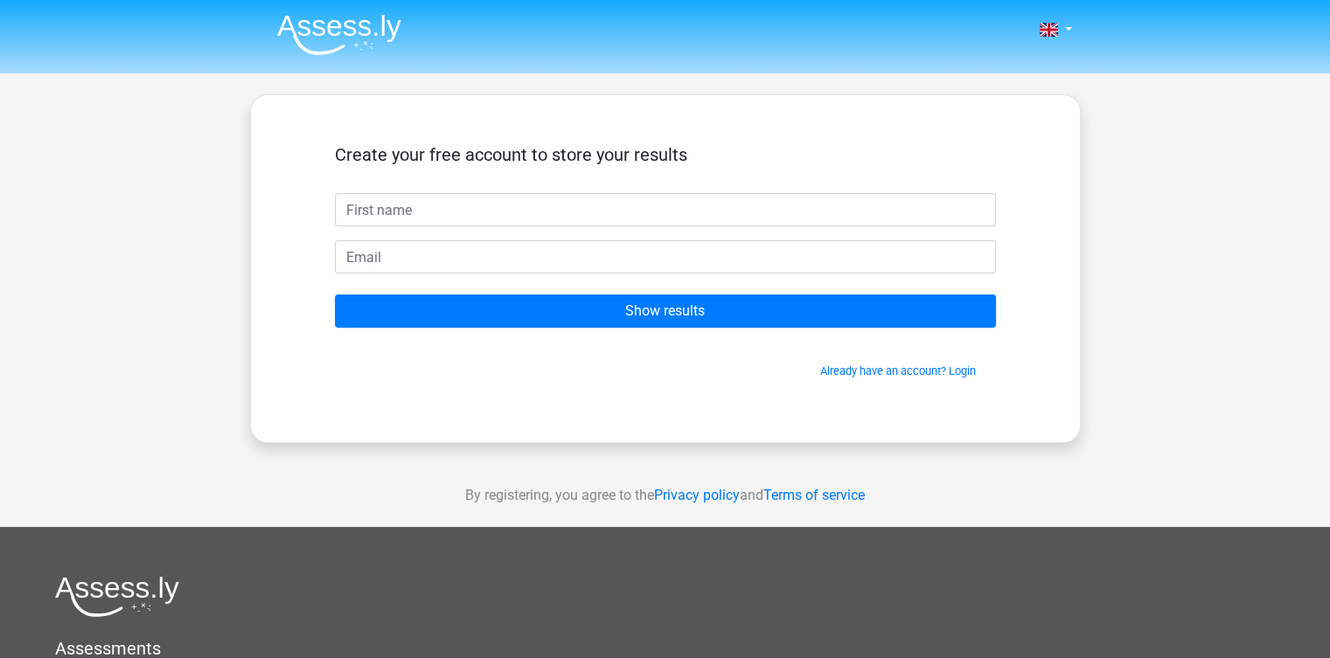
click at [530, 219] on input "text" at bounding box center [665, 209] width 661 height 33
type input "[PERSON_NAME]"
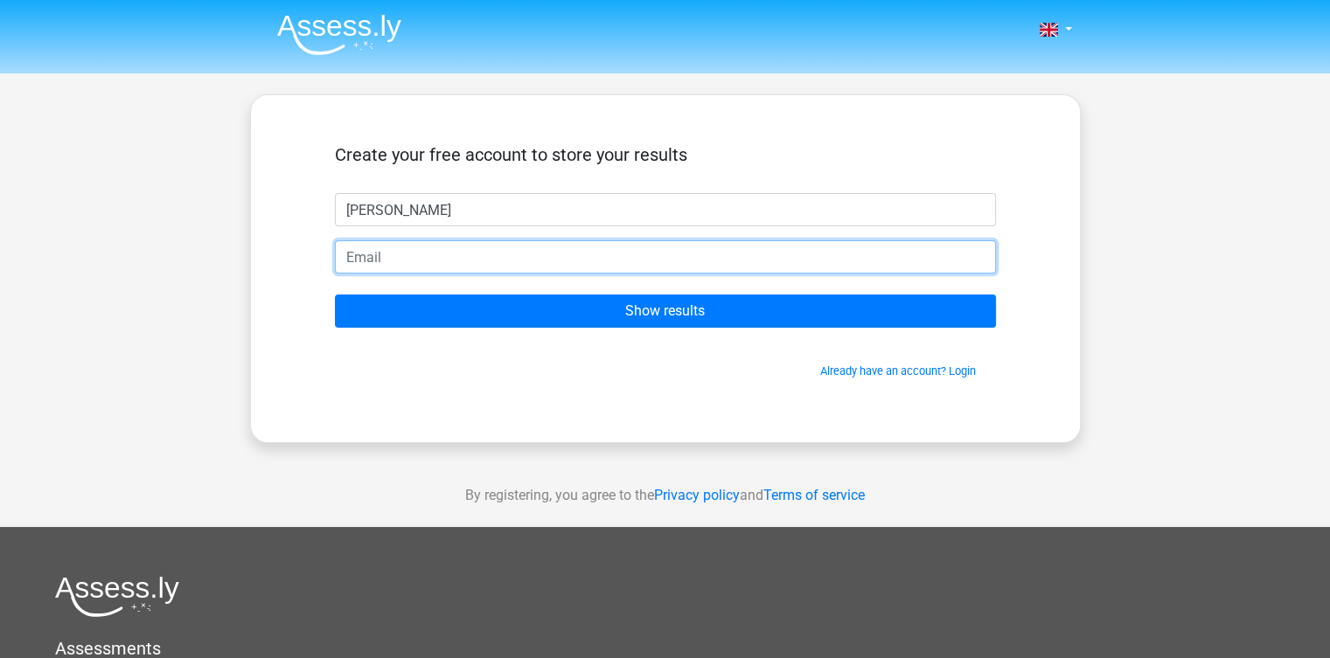
click at [476, 259] on input "email" at bounding box center [665, 256] width 661 height 33
type input "[EMAIL_ADDRESS][DOMAIN_NAME]"
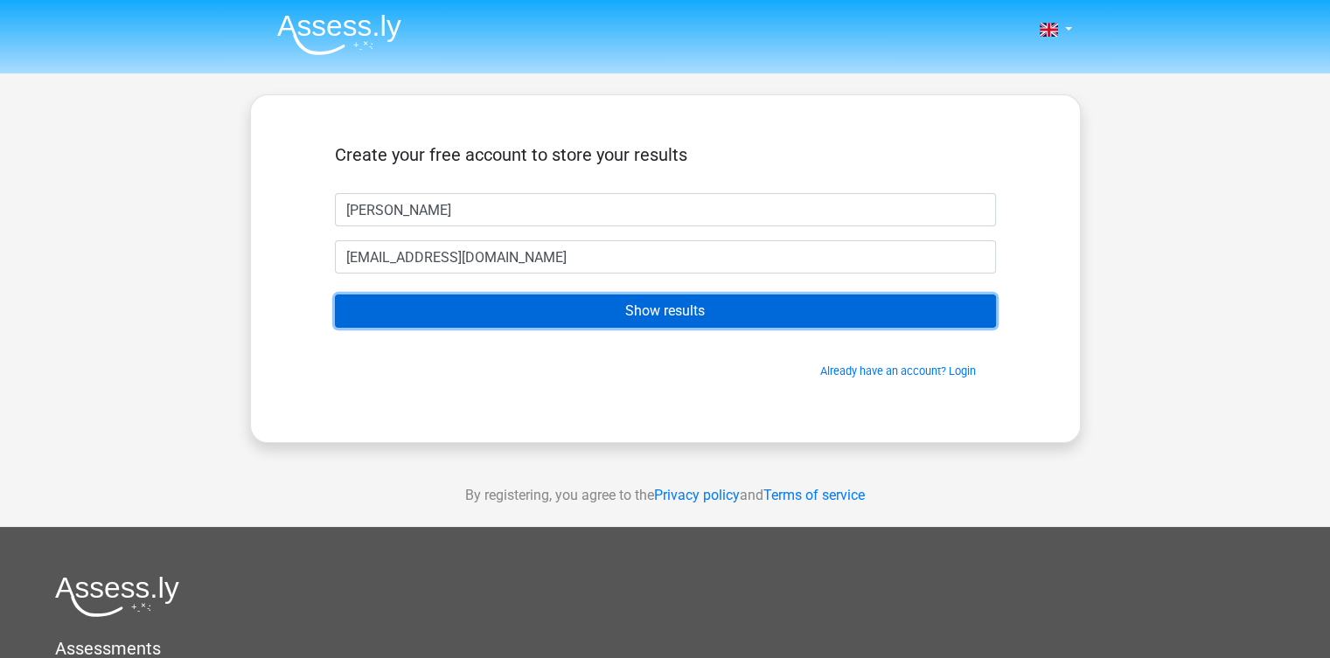
click at [562, 319] on input "Show results" at bounding box center [665, 311] width 661 height 33
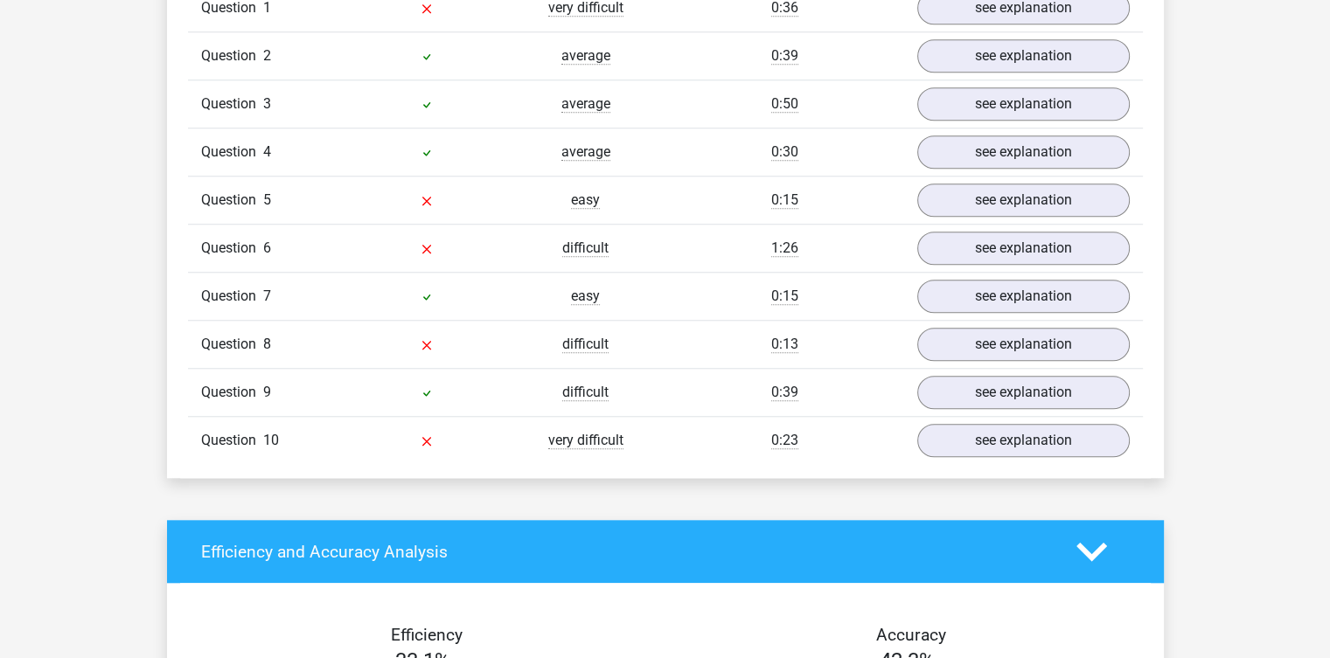
scroll to position [1423, 0]
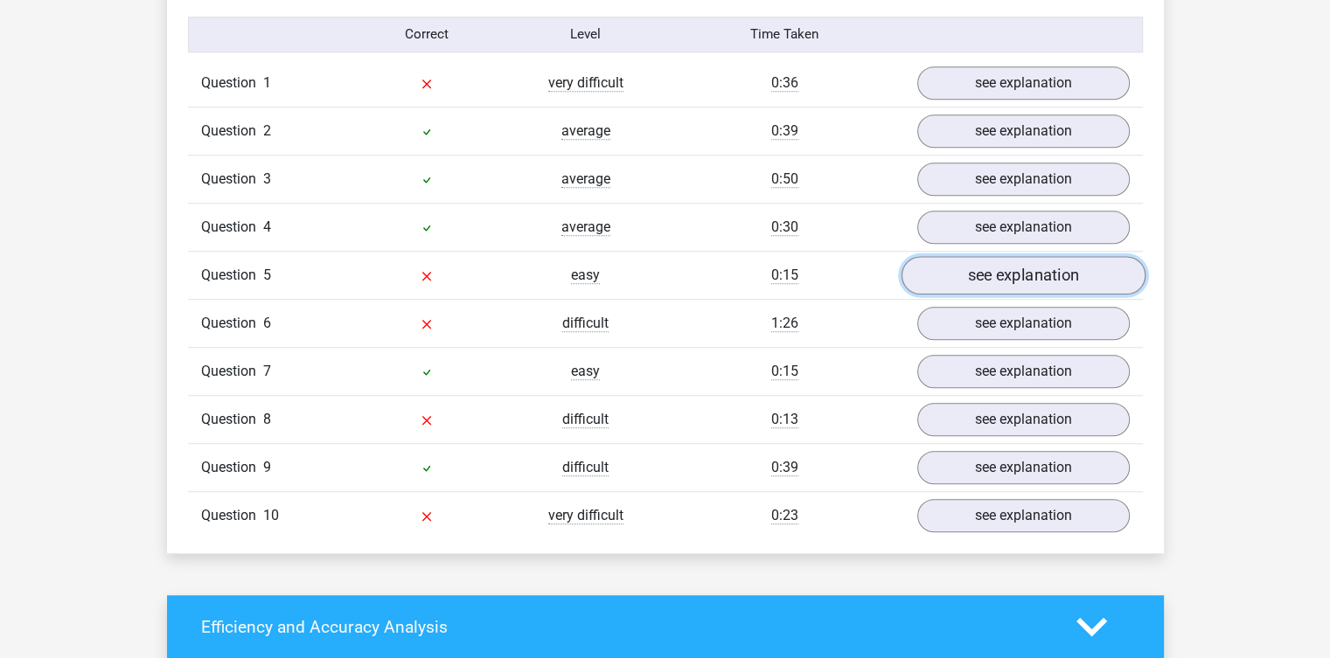
click at [959, 261] on link "see explanation" at bounding box center [1022, 275] width 244 height 38
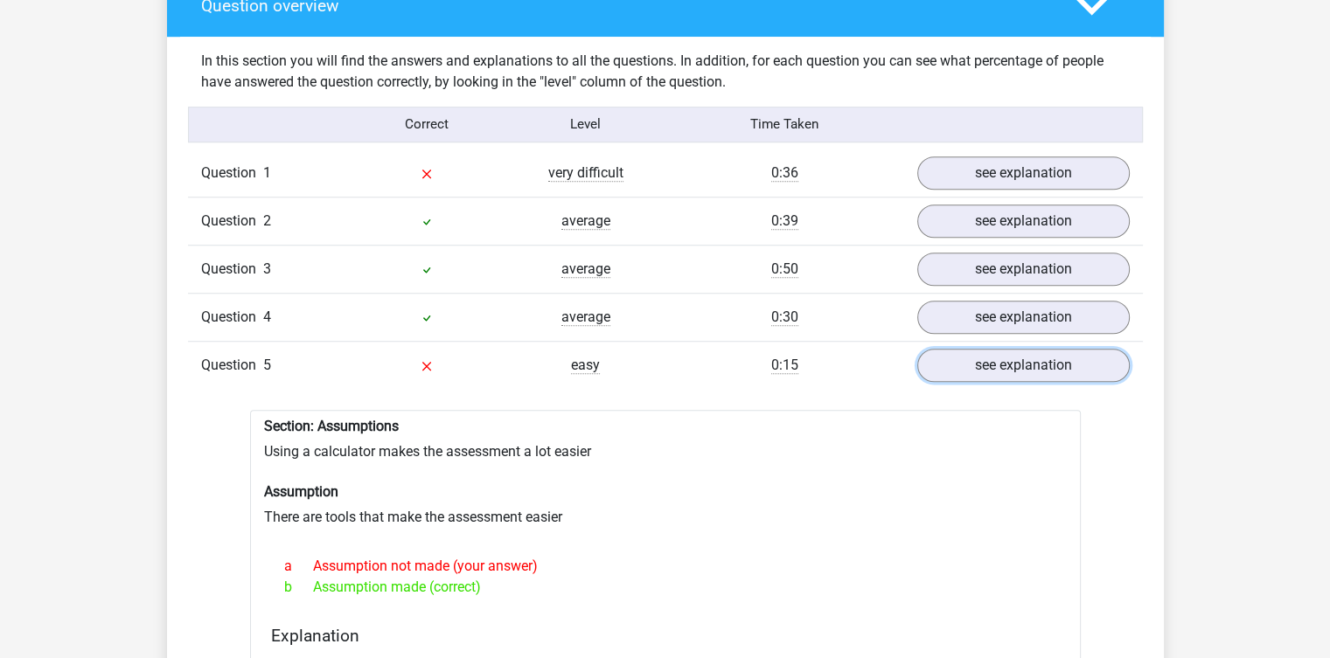
scroll to position [1325, 0]
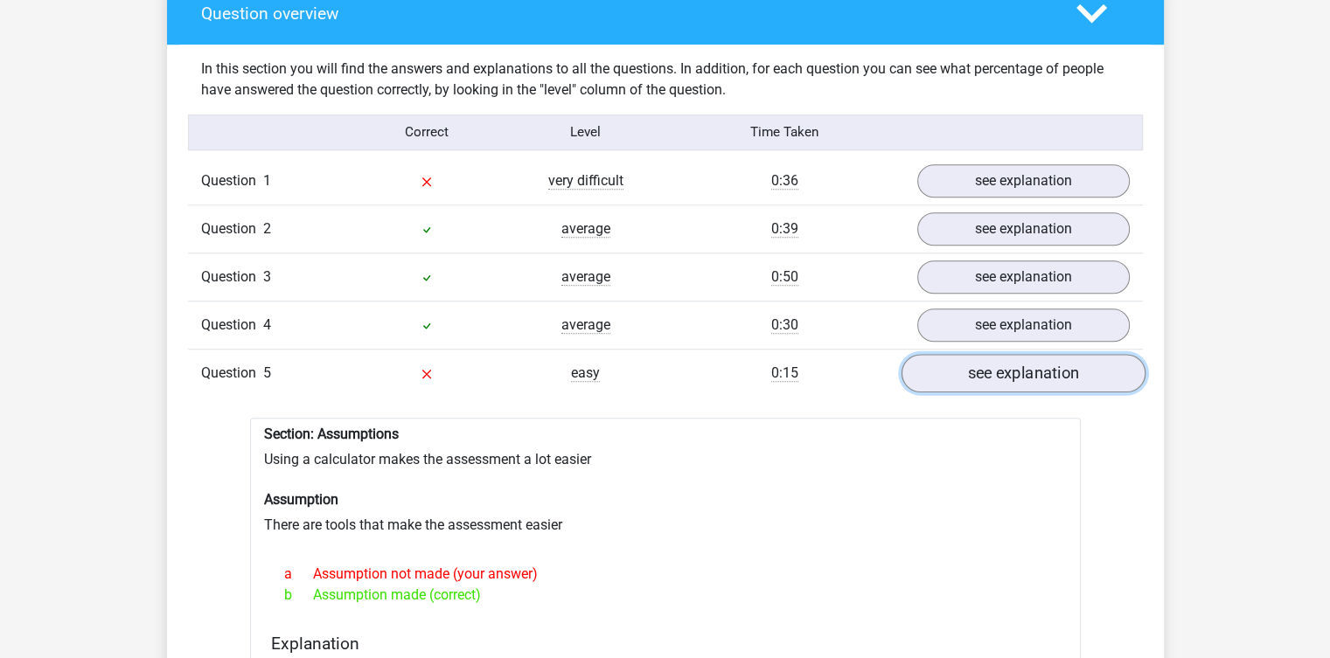
click at [974, 359] on link "see explanation" at bounding box center [1022, 373] width 244 height 38
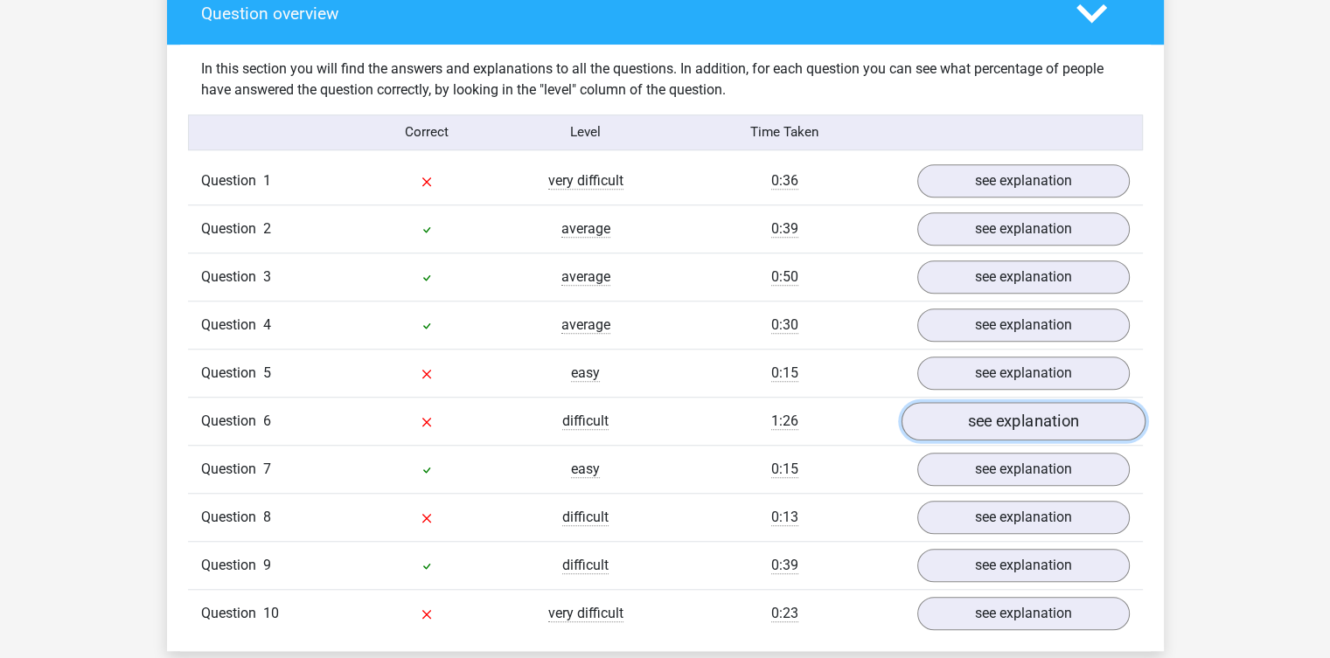
click at [981, 406] on link "see explanation" at bounding box center [1022, 421] width 244 height 38
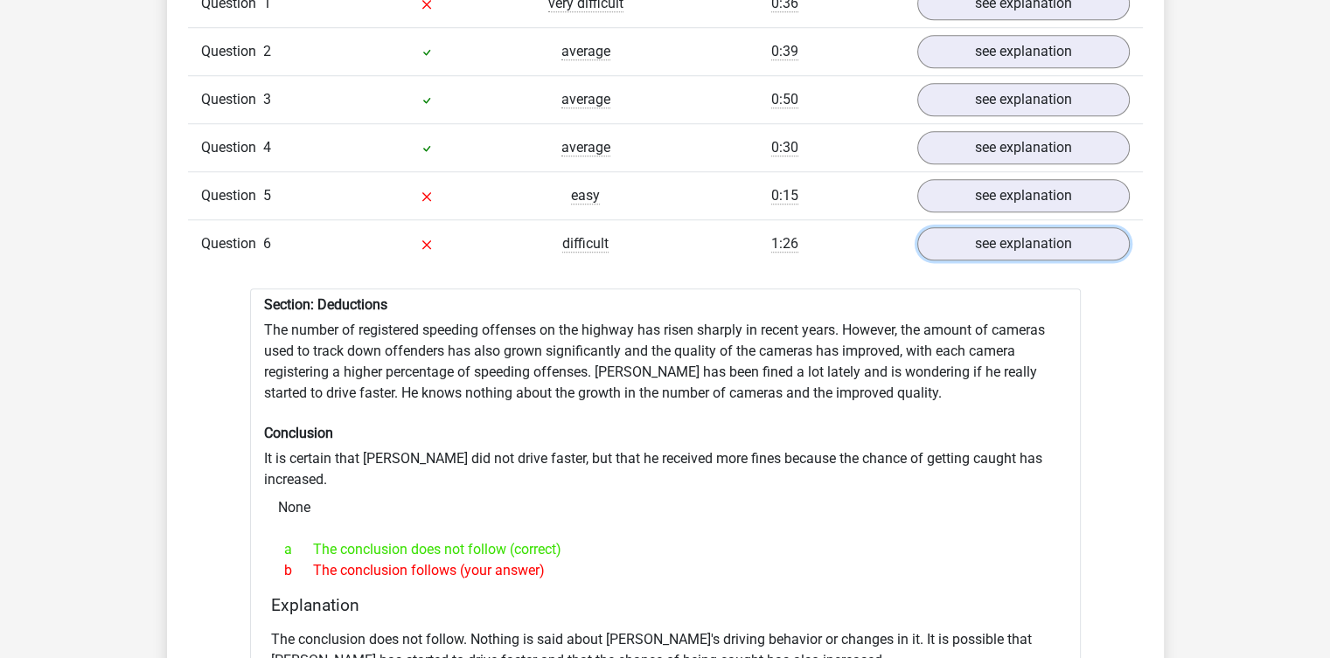
scroll to position [1515, 0]
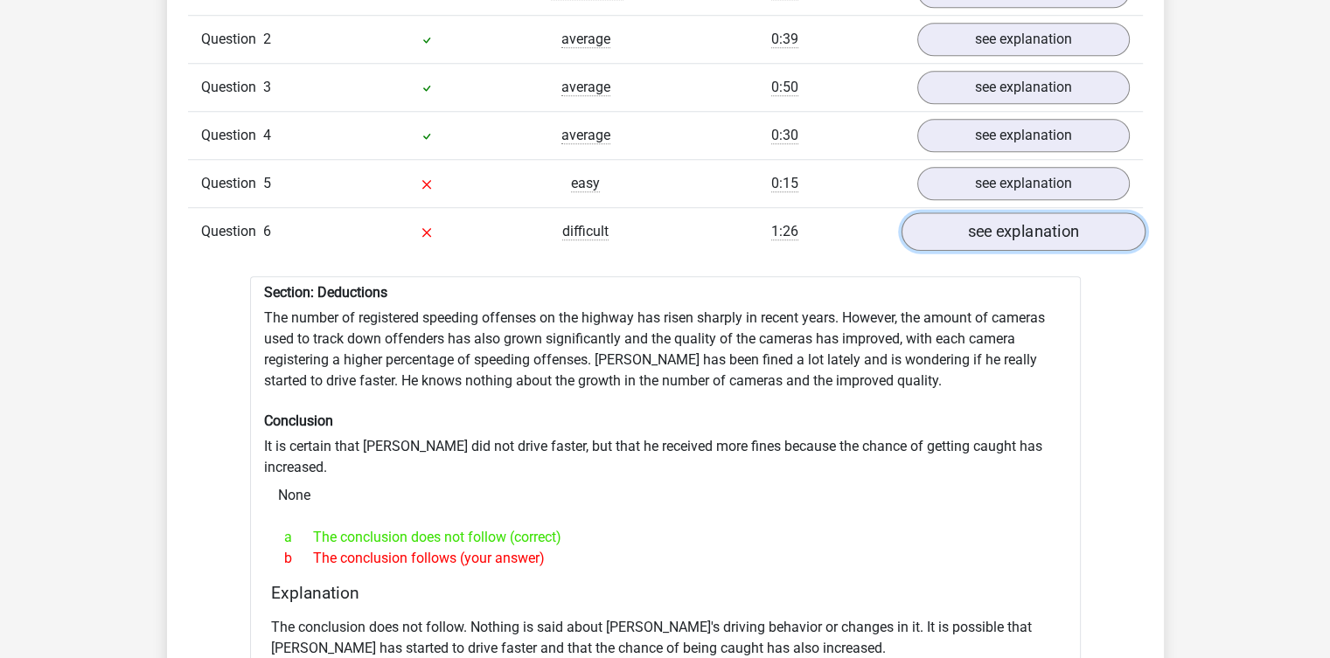
click at [1026, 218] on link "see explanation" at bounding box center [1022, 231] width 244 height 38
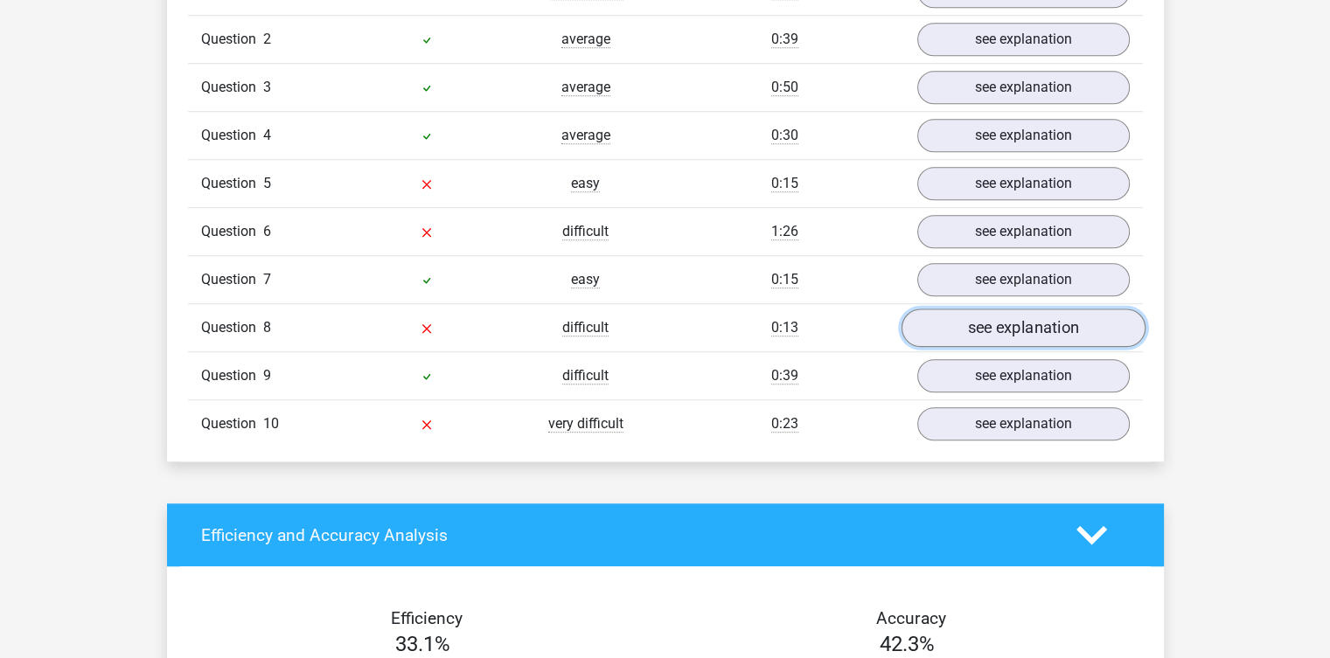
click at [1023, 316] on link "see explanation" at bounding box center [1022, 328] width 244 height 38
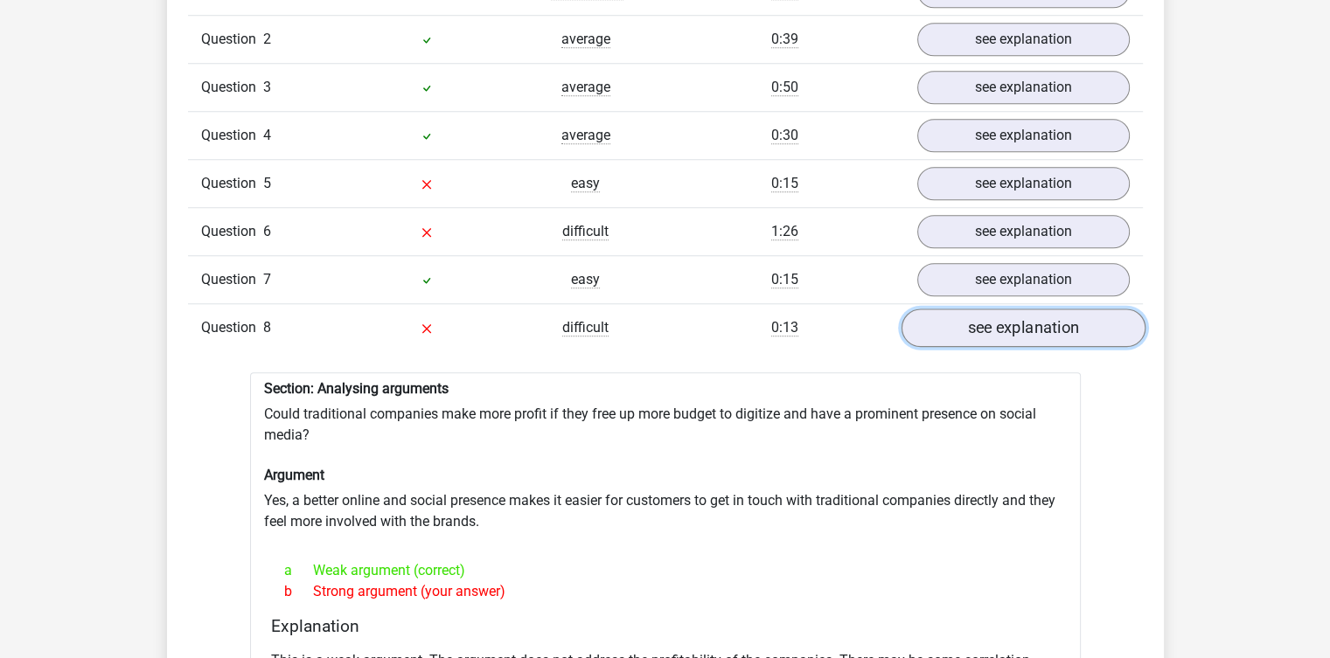
click at [1023, 316] on link "see explanation" at bounding box center [1022, 328] width 244 height 38
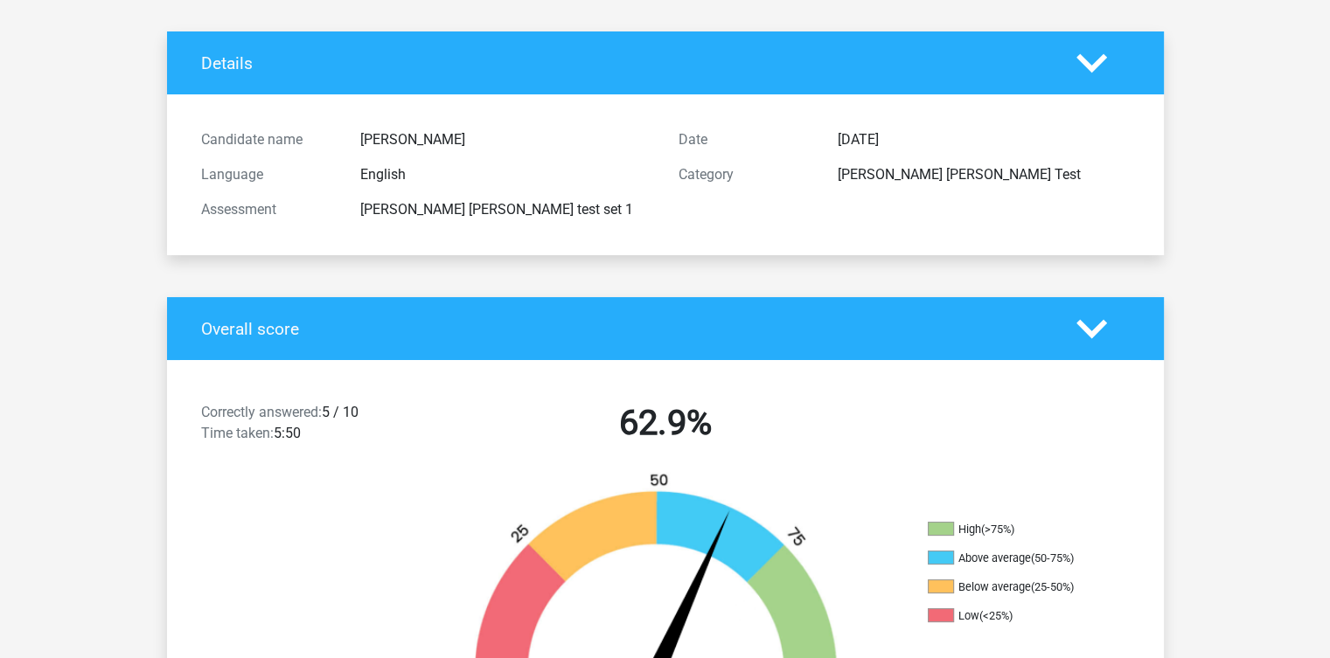
scroll to position [0, 0]
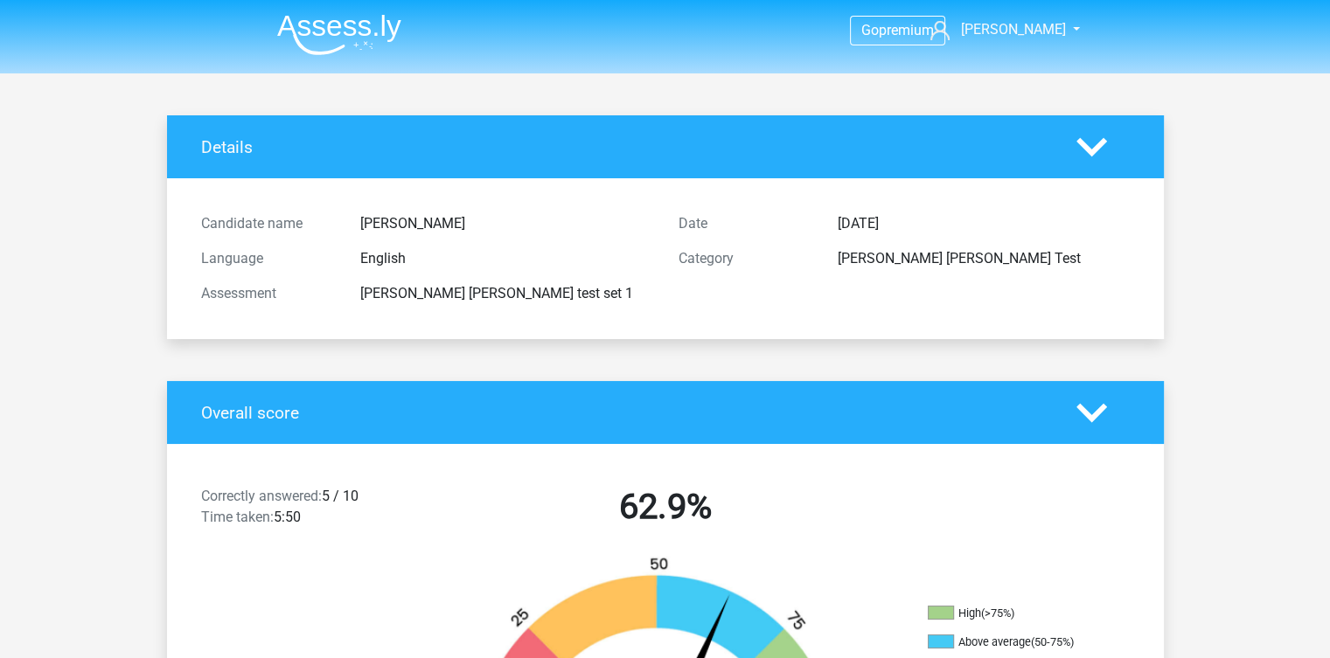
click at [330, 26] on img at bounding box center [339, 34] width 124 height 41
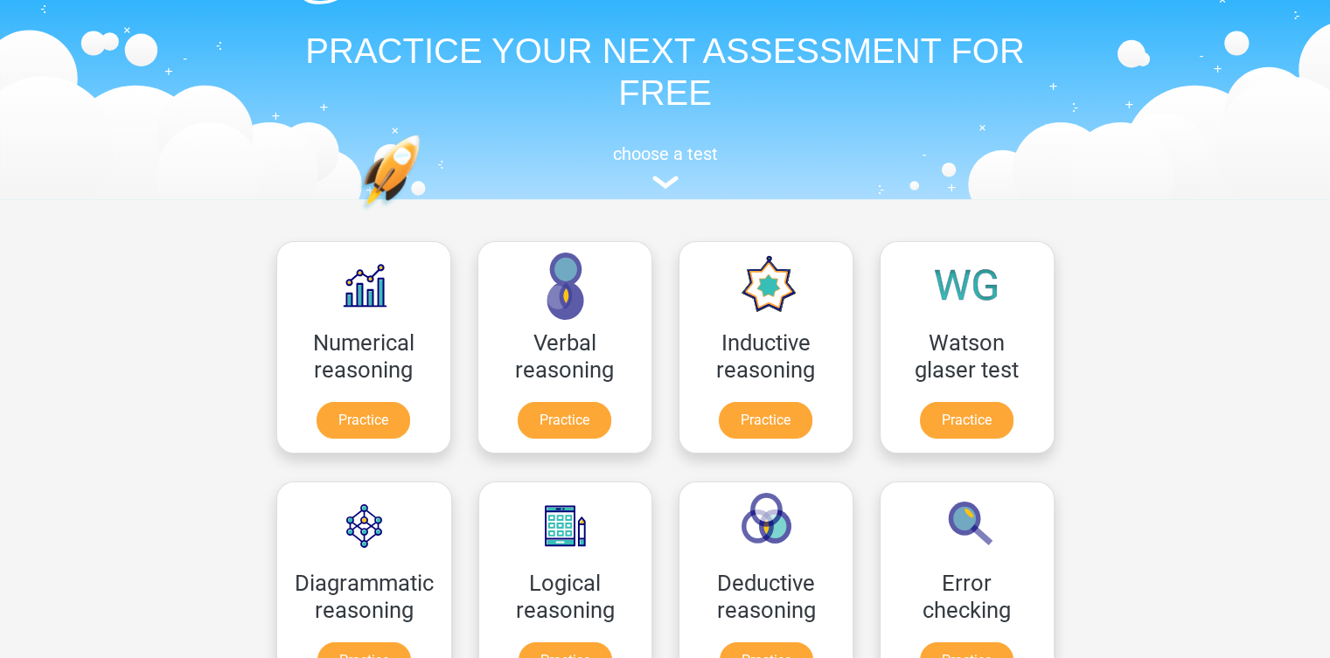
scroll to position [17, 0]
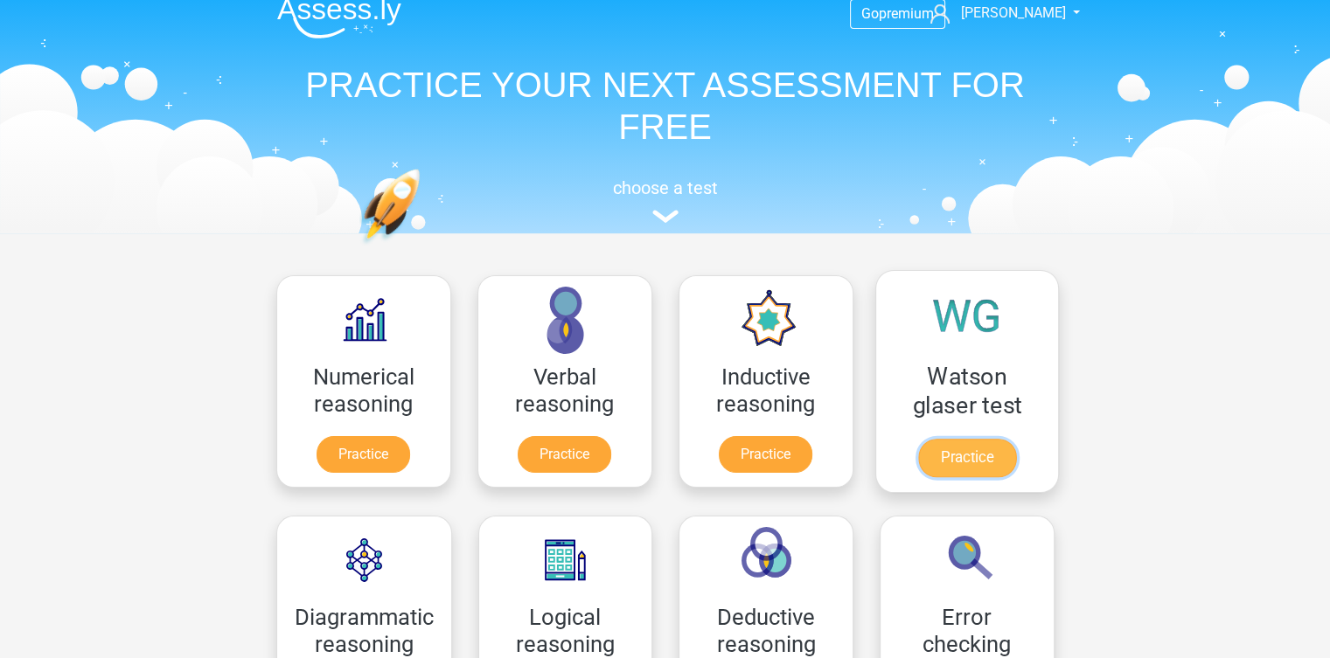
click at [993, 461] on link "Practice" at bounding box center [966, 458] width 98 height 38
